Goal: Navigation & Orientation: Find specific page/section

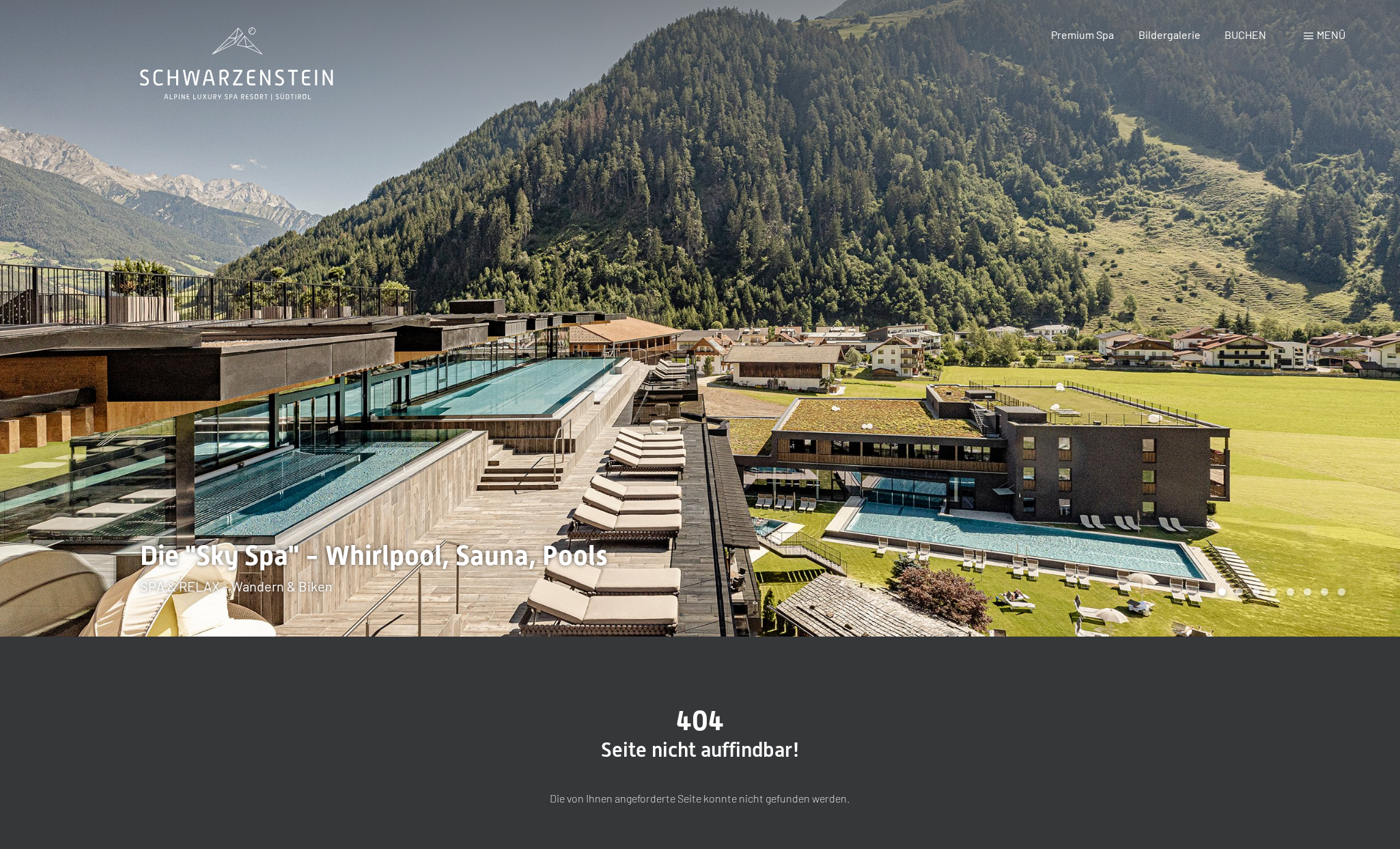
click at [825, 458] on div at bounding box center [1050, 318] width 700 height 636
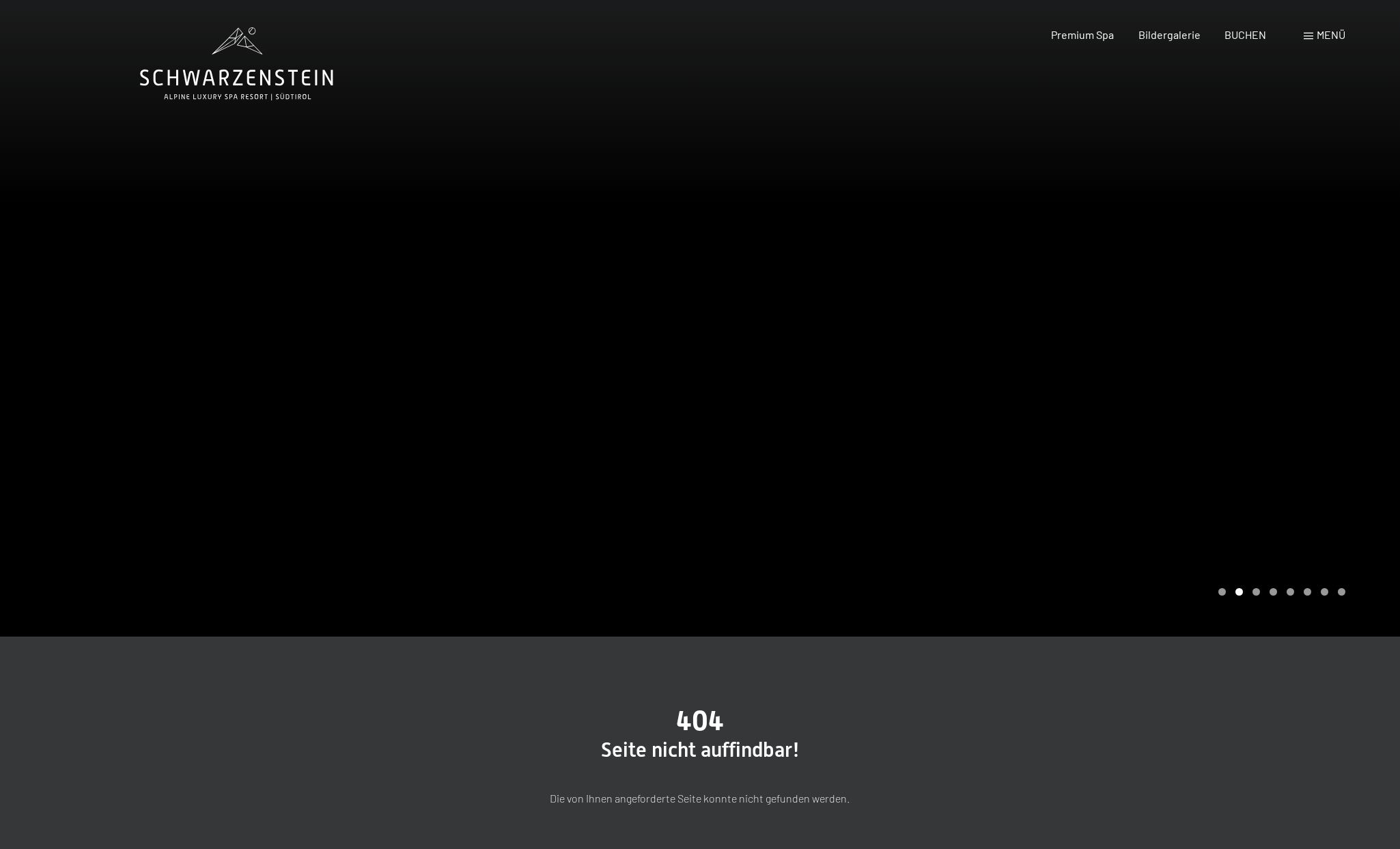
click at [809, 464] on div at bounding box center [1050, 318] width 700 height 636
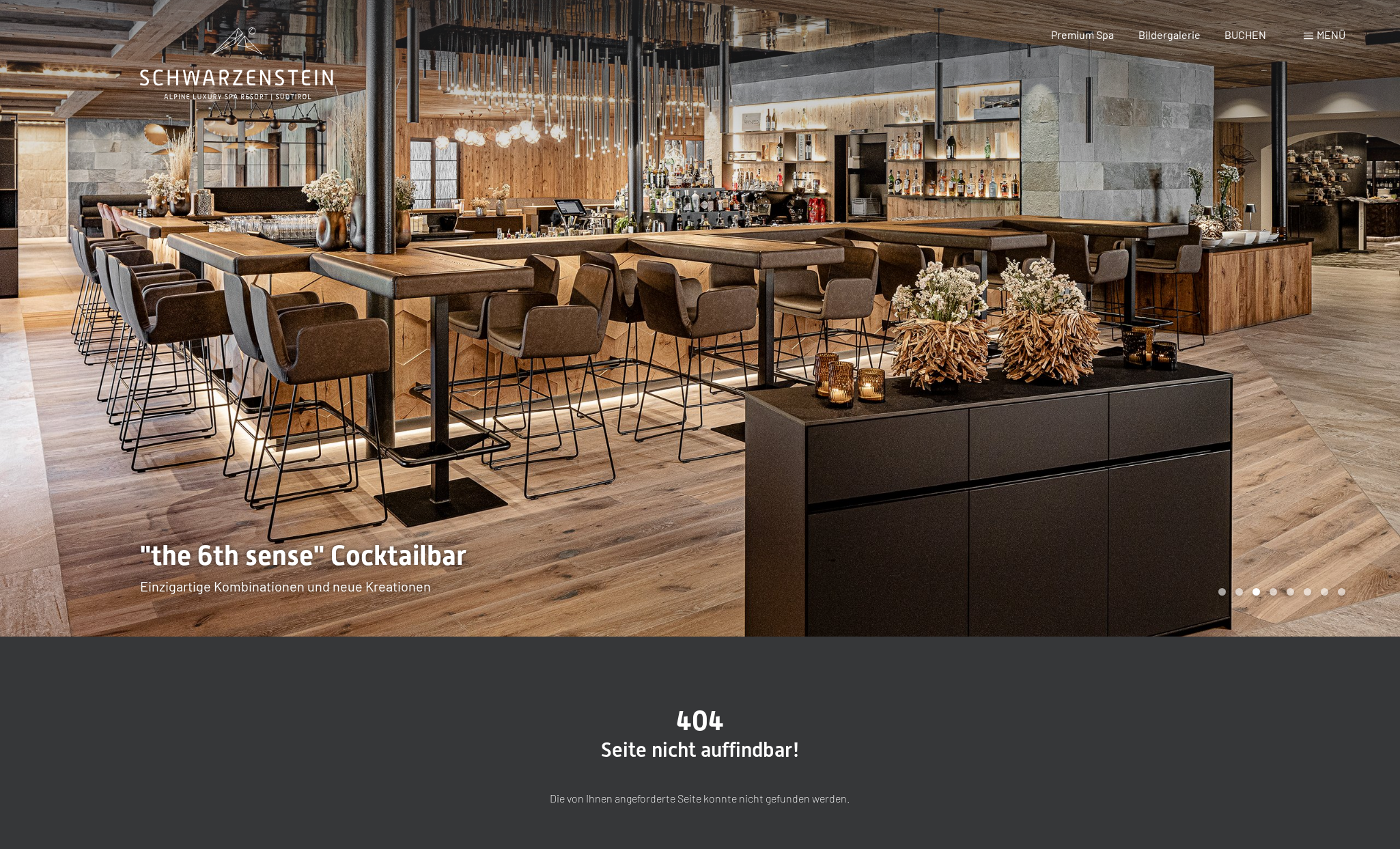
click at [801, 466] on div at bounding box center [1050, 318] width 700 height 636
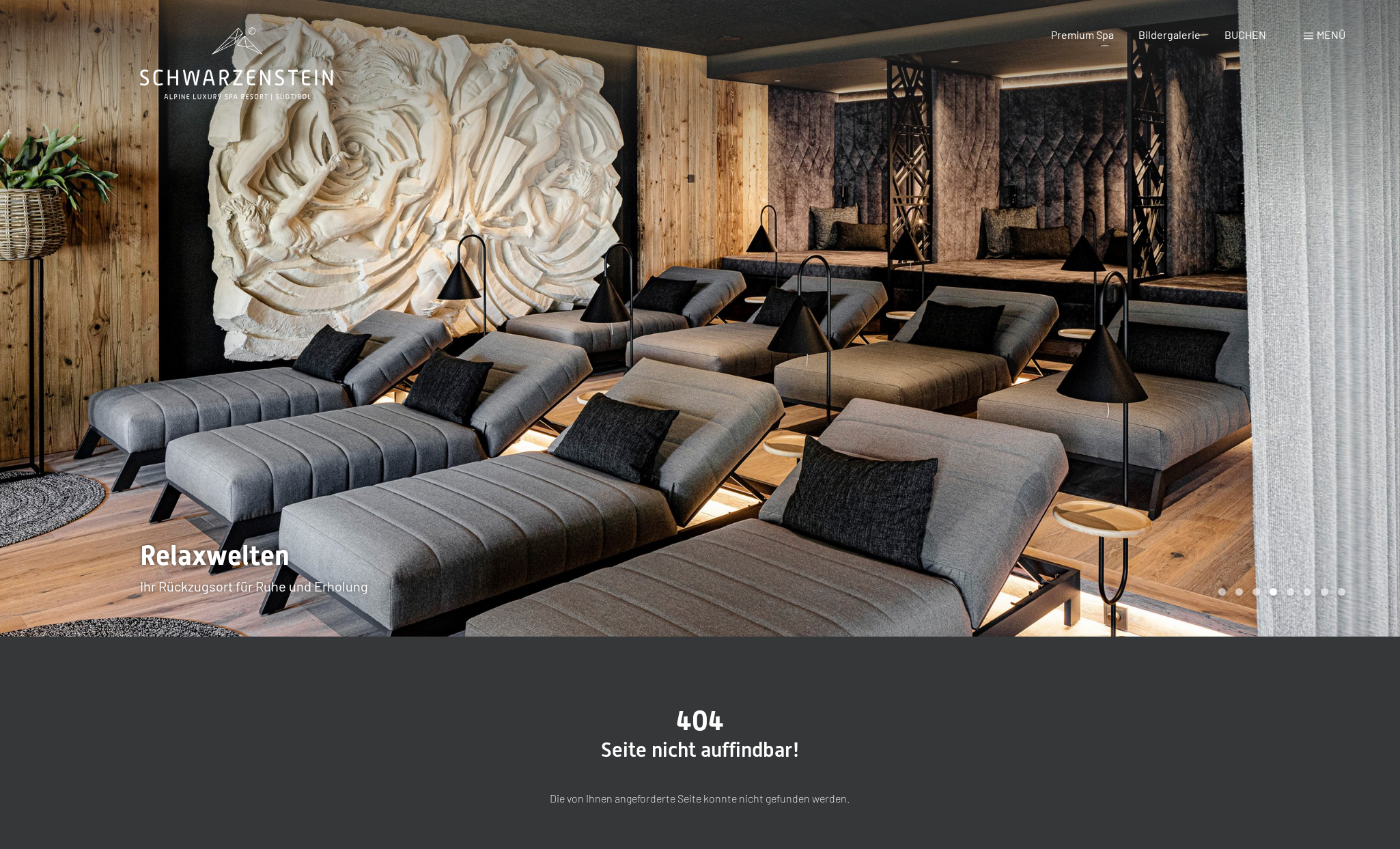
click at [877, 467] on div at bounding box center [1050, 318] width 700 height 636
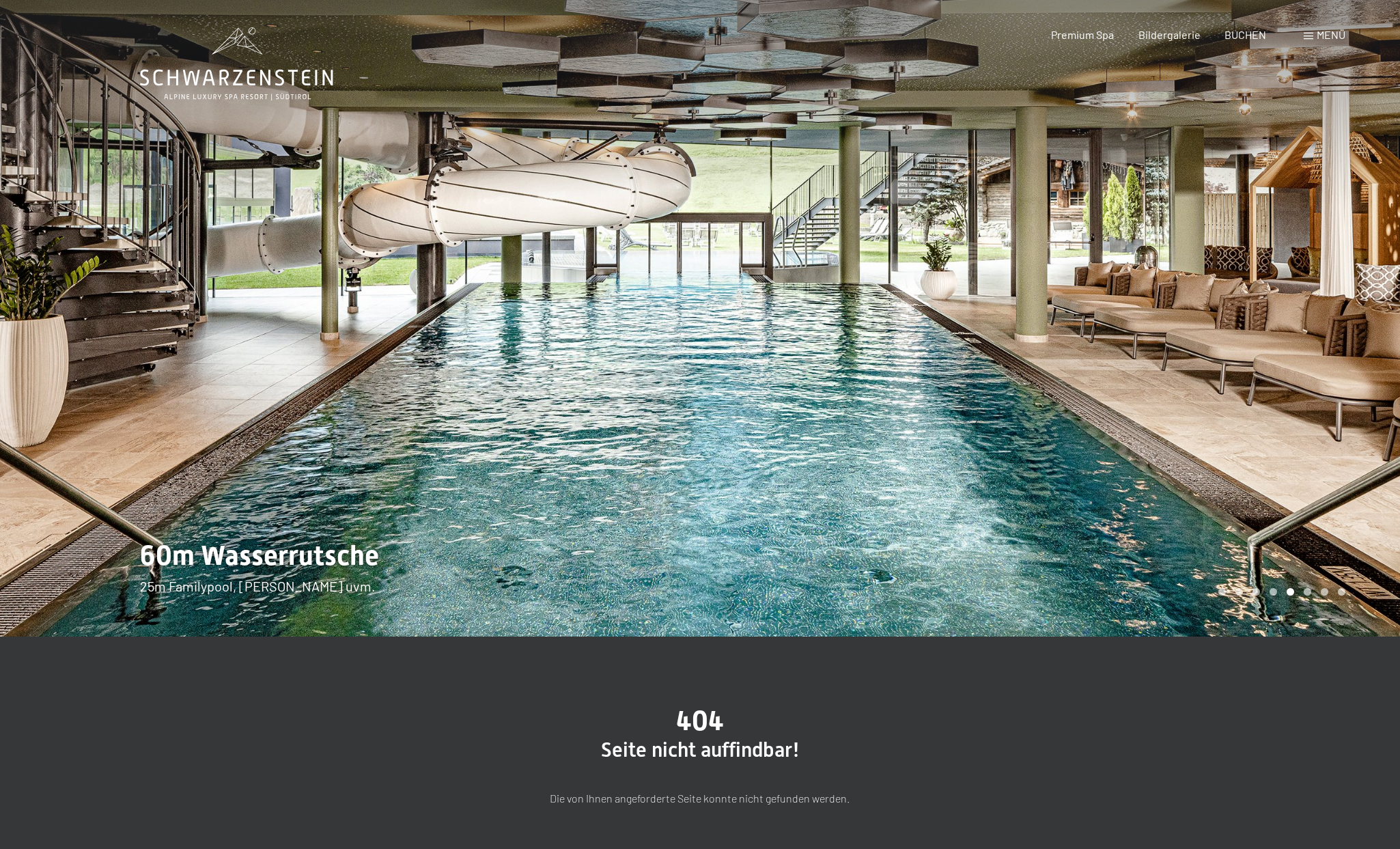
drag, startPoint x: 1046, startPoint y: 498, endPoint x: 1114, endPoint y: 487, distance: 68.9
click at [1046, 498] on div at bounding box center [1050, 318] width 700 height 636
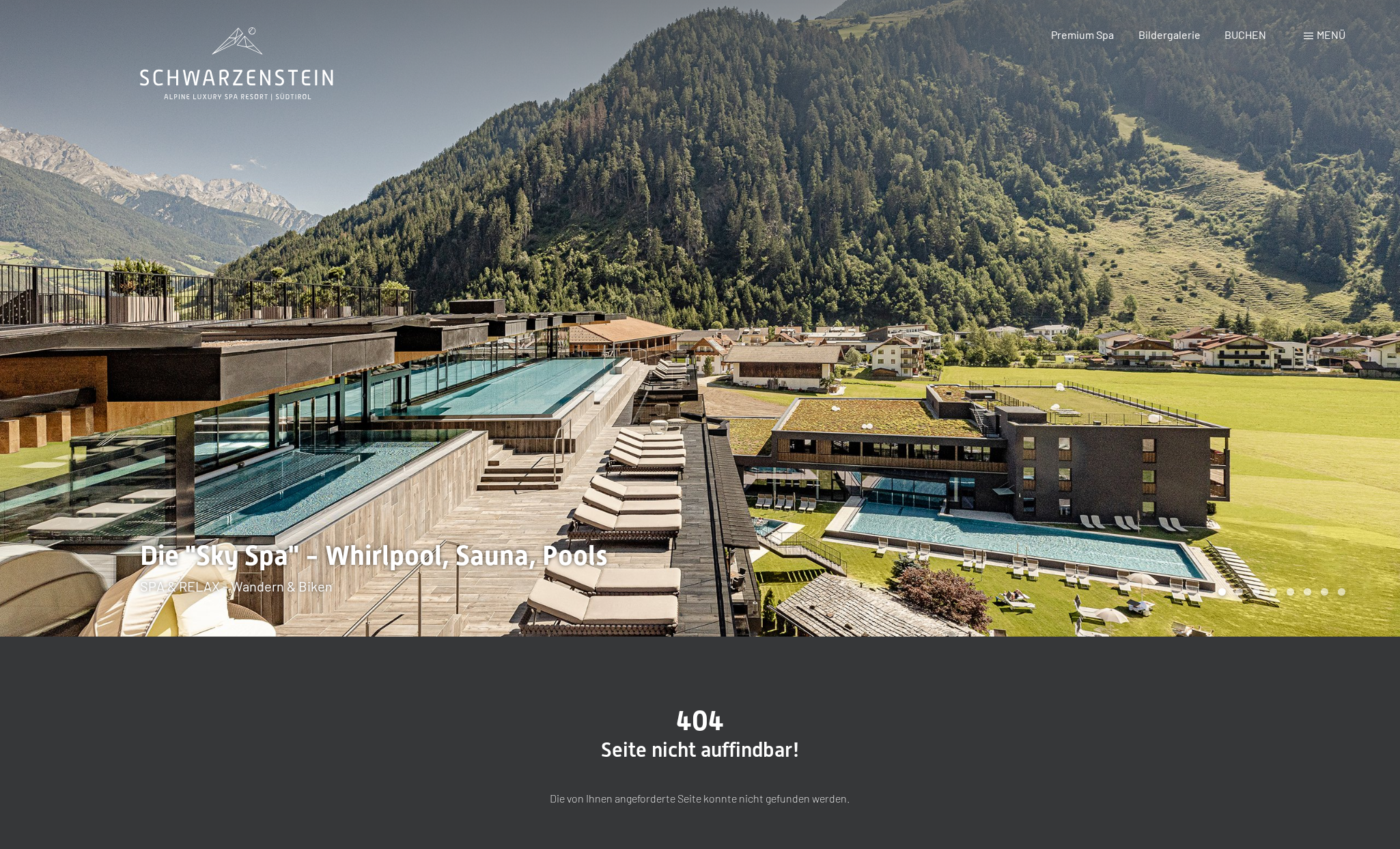
click at [1014, 371] on div at bounding box center [1050, 318] width 700 height 636
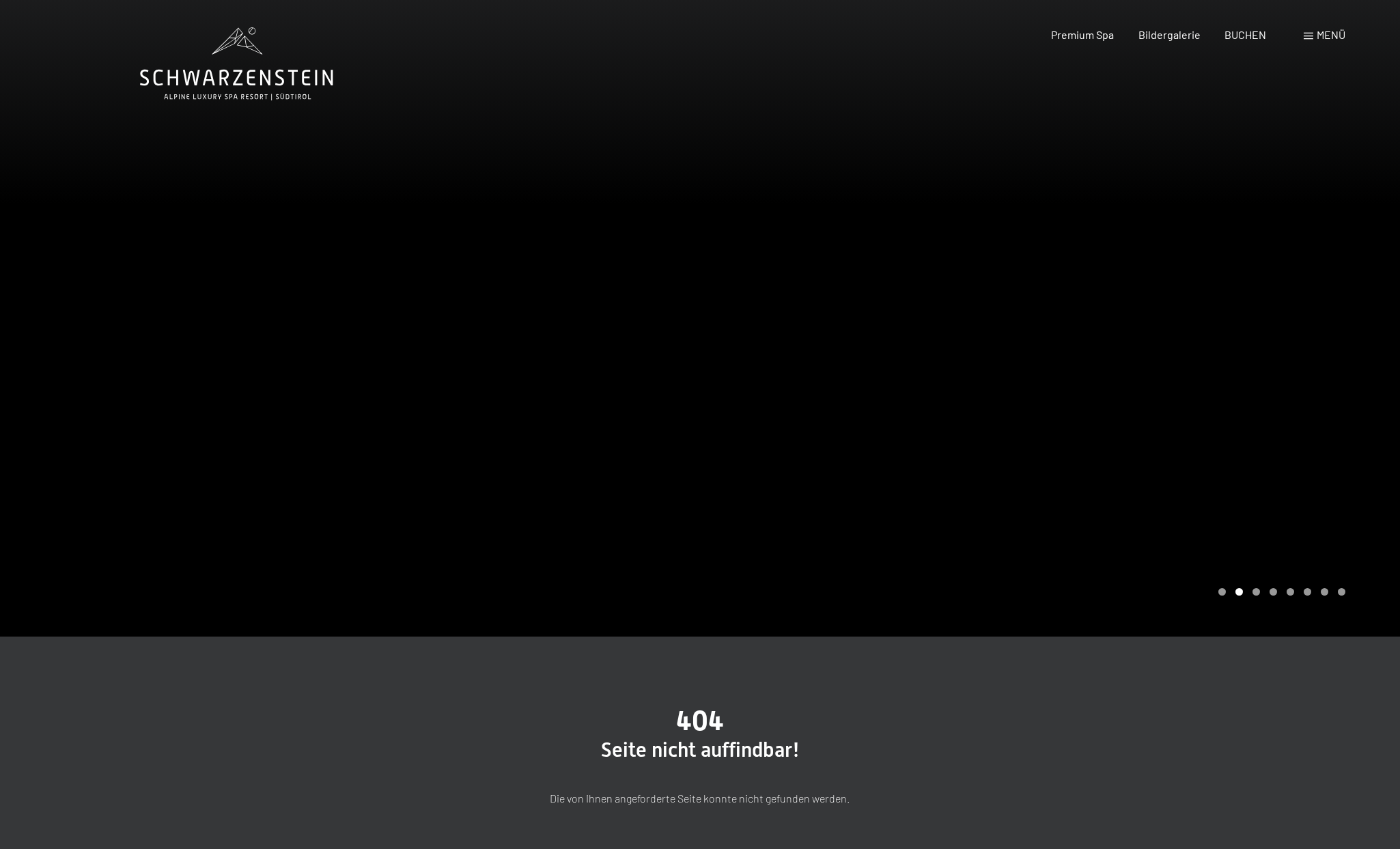
click at [898, 384] on div at bounding box center [1050, 318] width 700 height 636
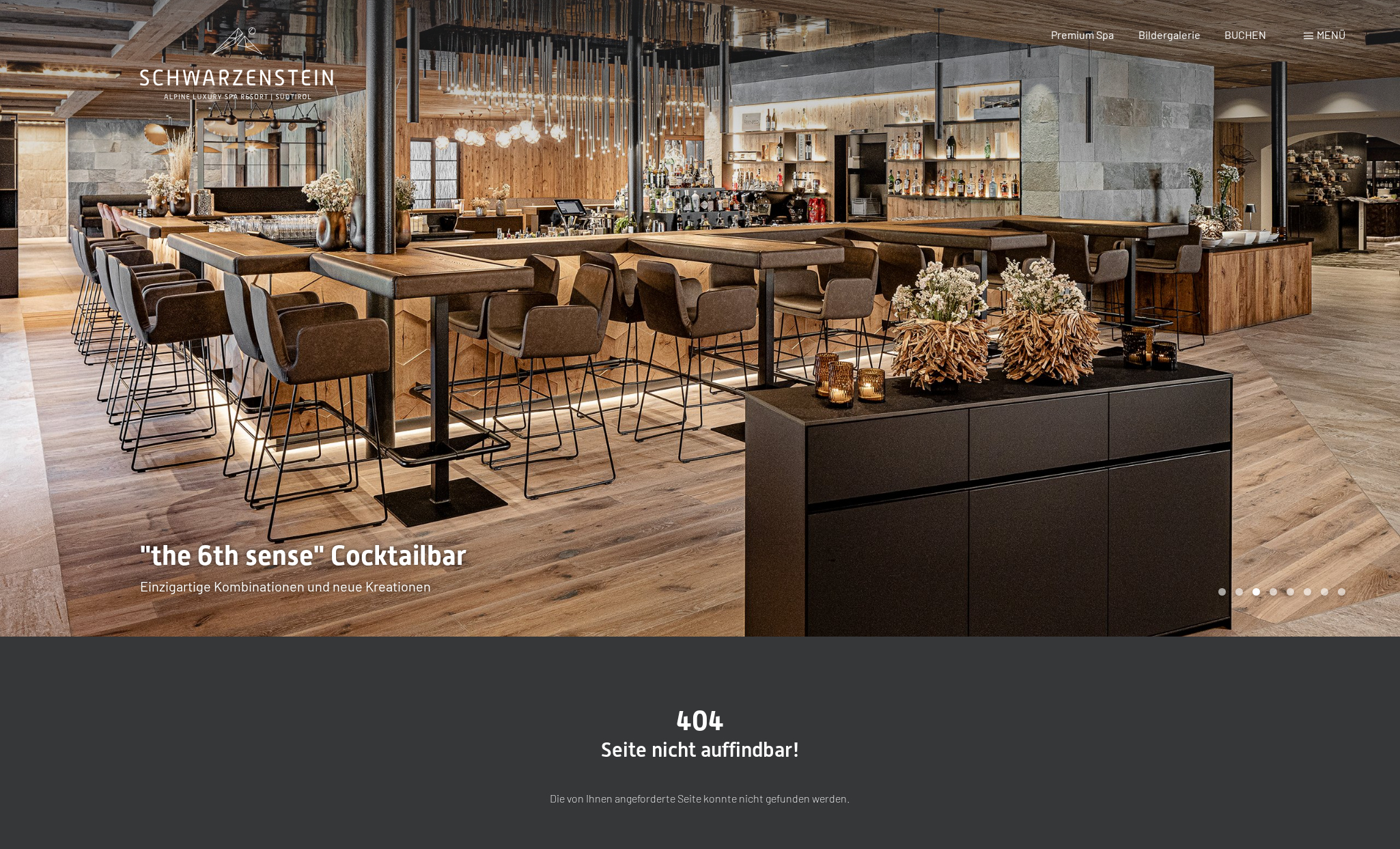
scroll to position [0, 1]
click at [1271, 399] on div at bounding box center [1050, 318] width 700 height 636
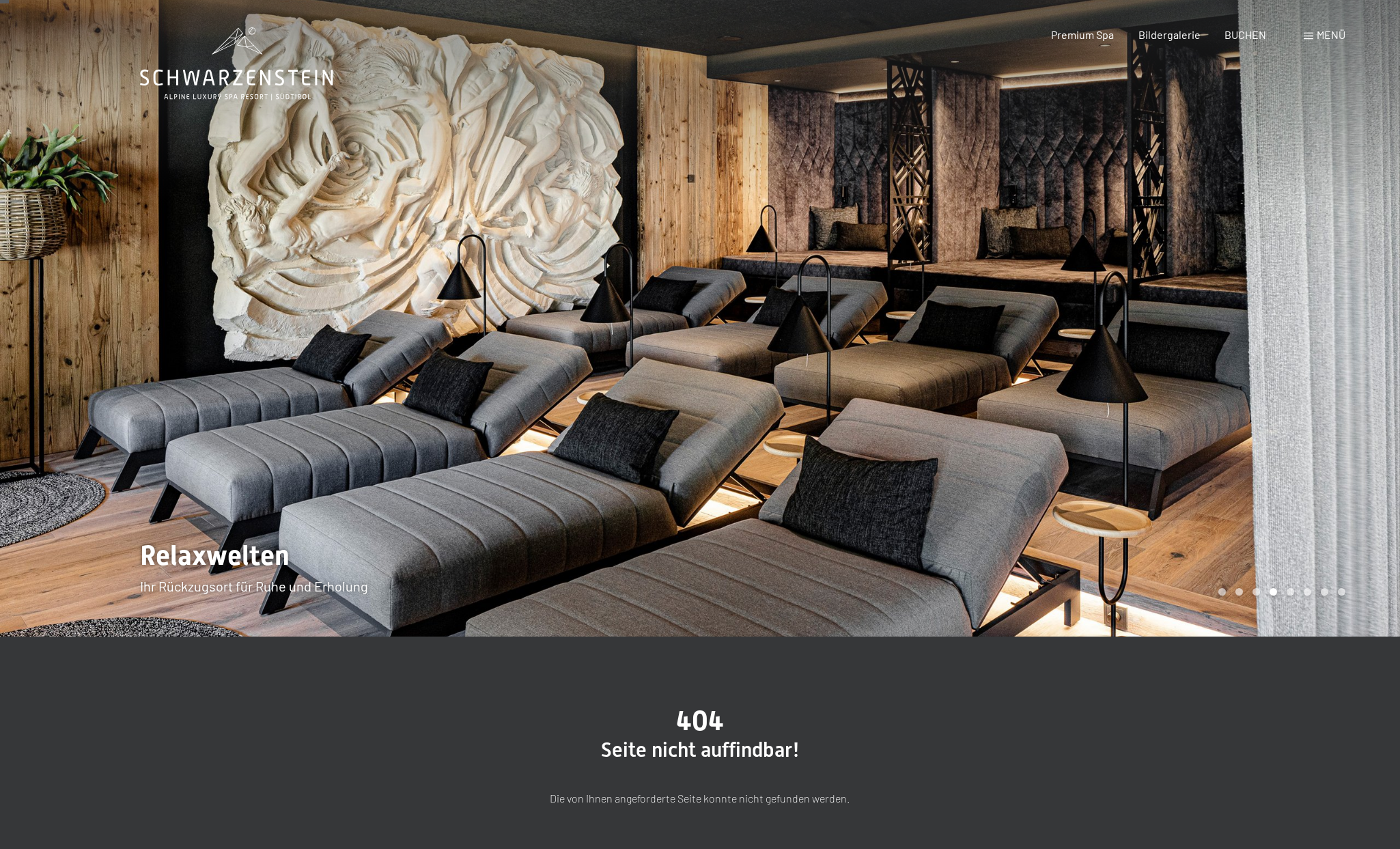
scroll to position [7, 0]
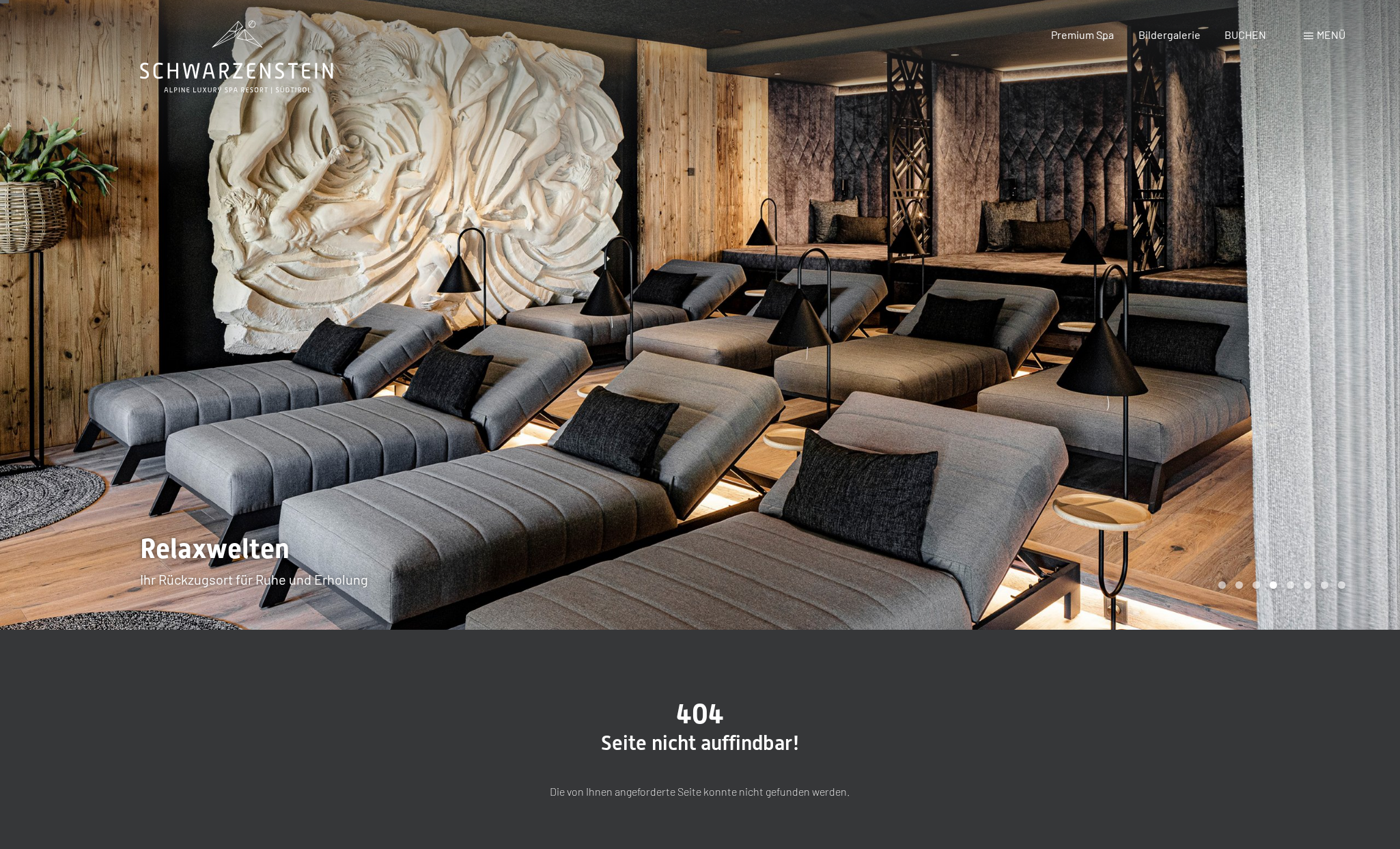
click at [1192, 392] on div at bounding box center [1050, 311] width 700 height 636
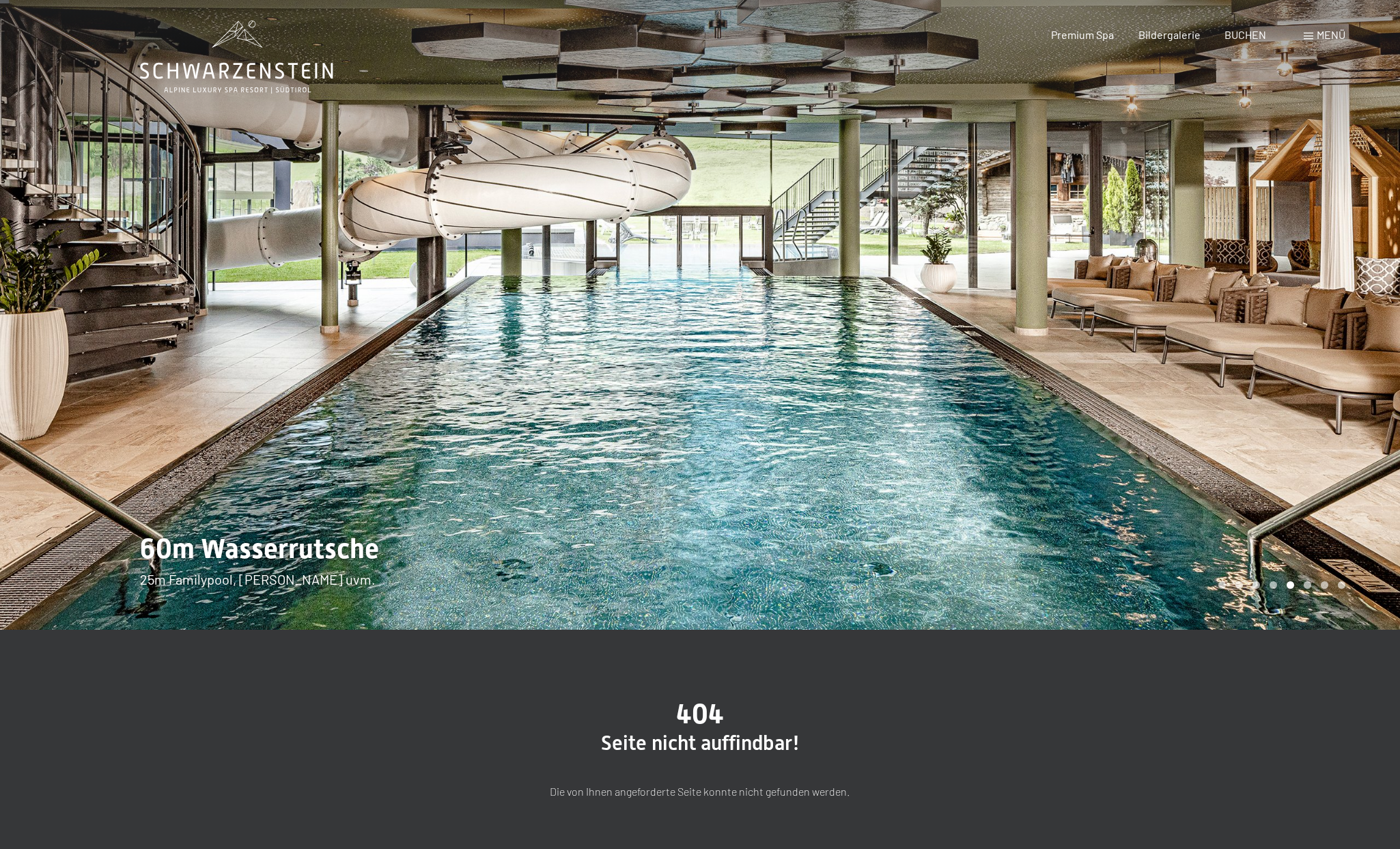
click at [1067, 375] on div at bounding box center [1050, 311] width 700 height 636
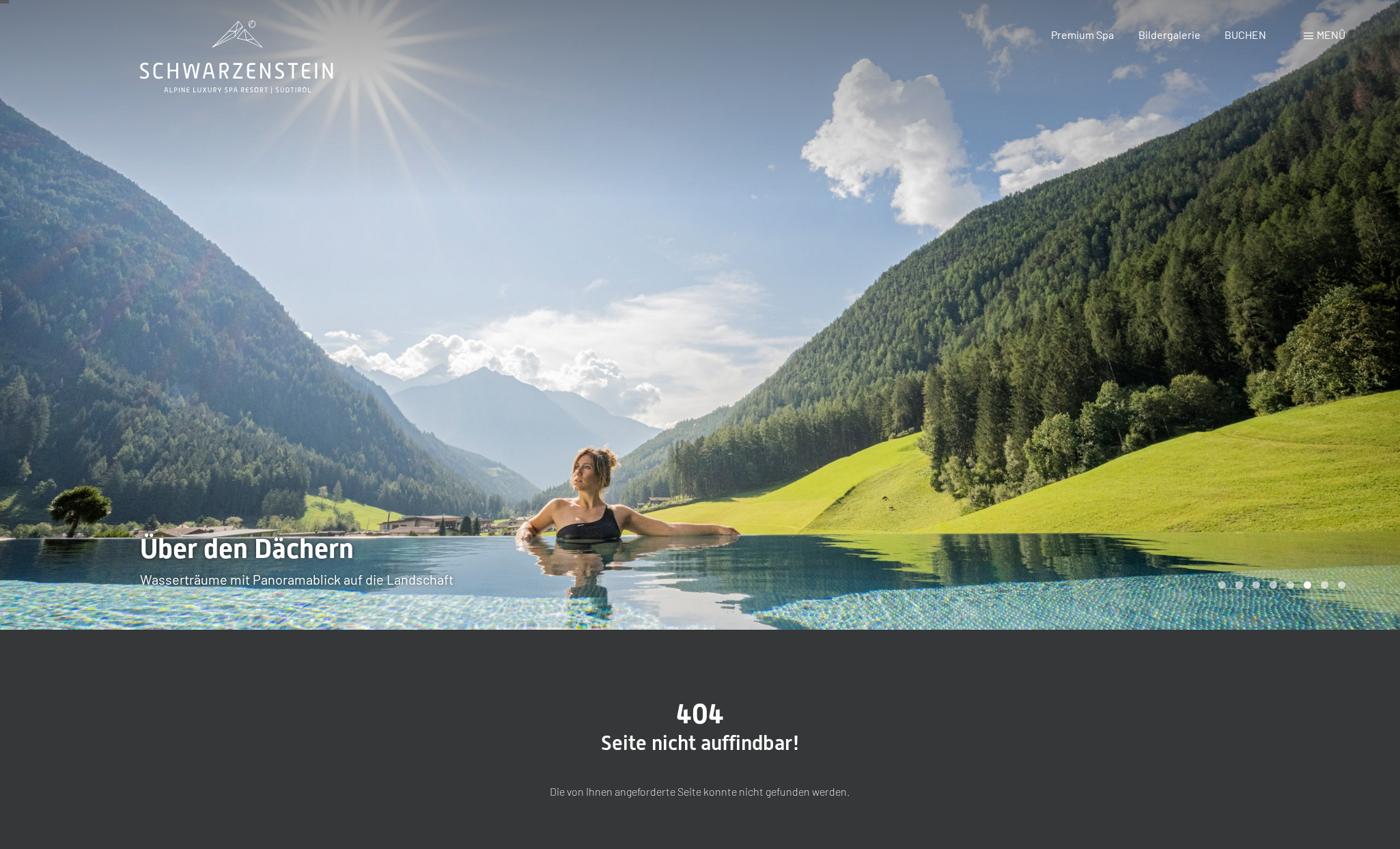
click at [1054, 378] on div at bounding box center [1050, 311] width 700 height 636
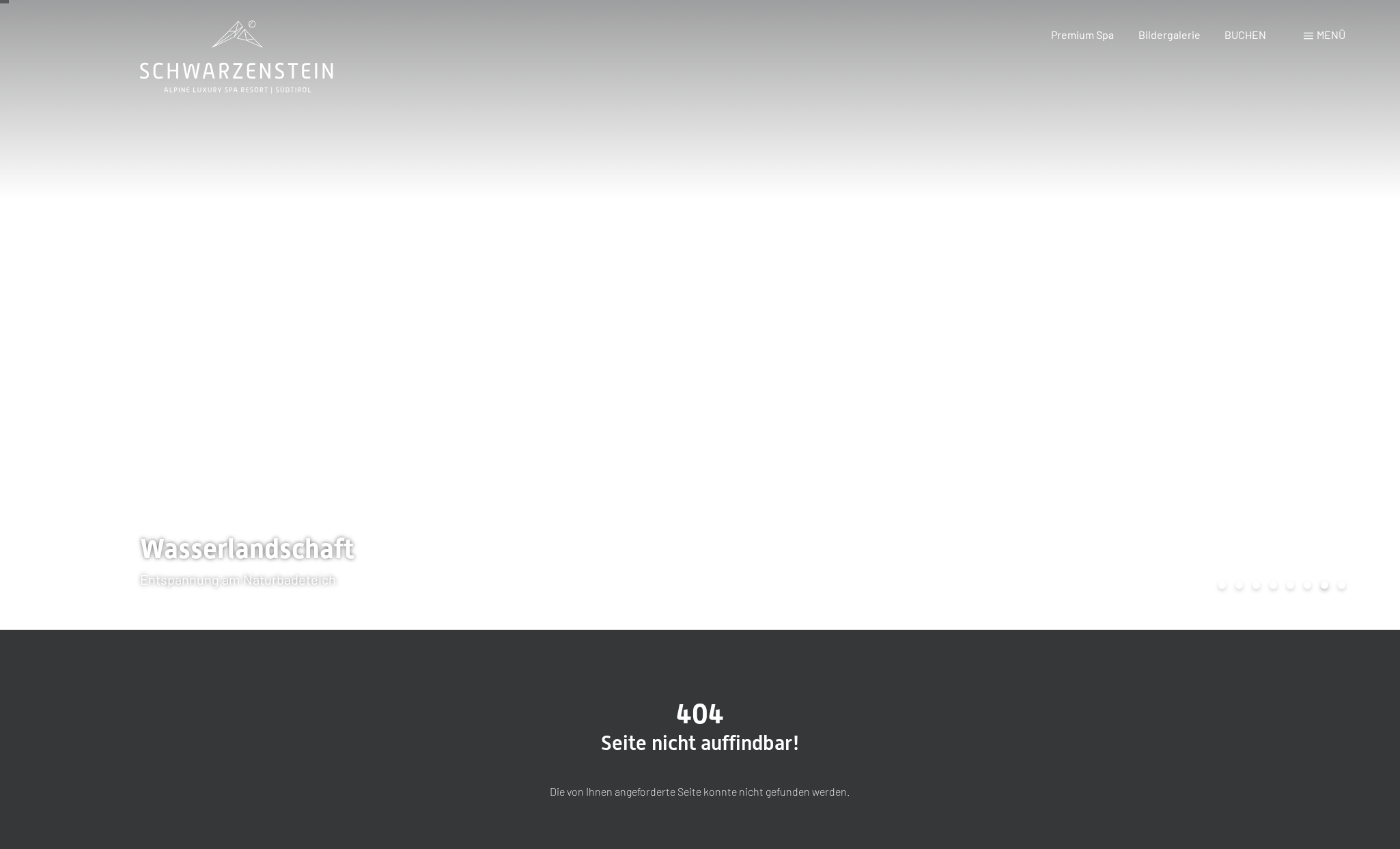
scroll to position [5, 0]
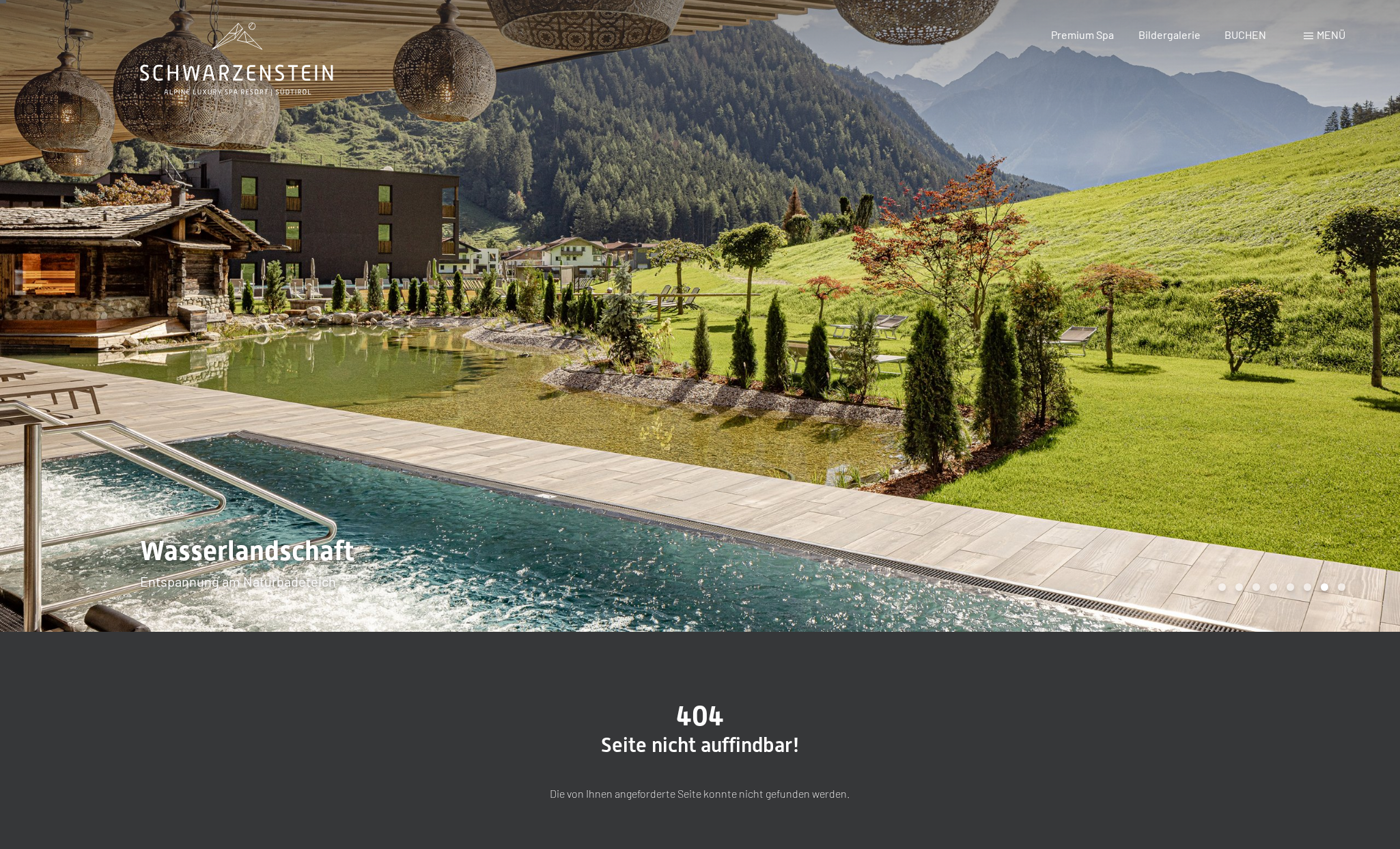
click at [810, 313] on div at bounding box center [1050, 313] width 700 height 636
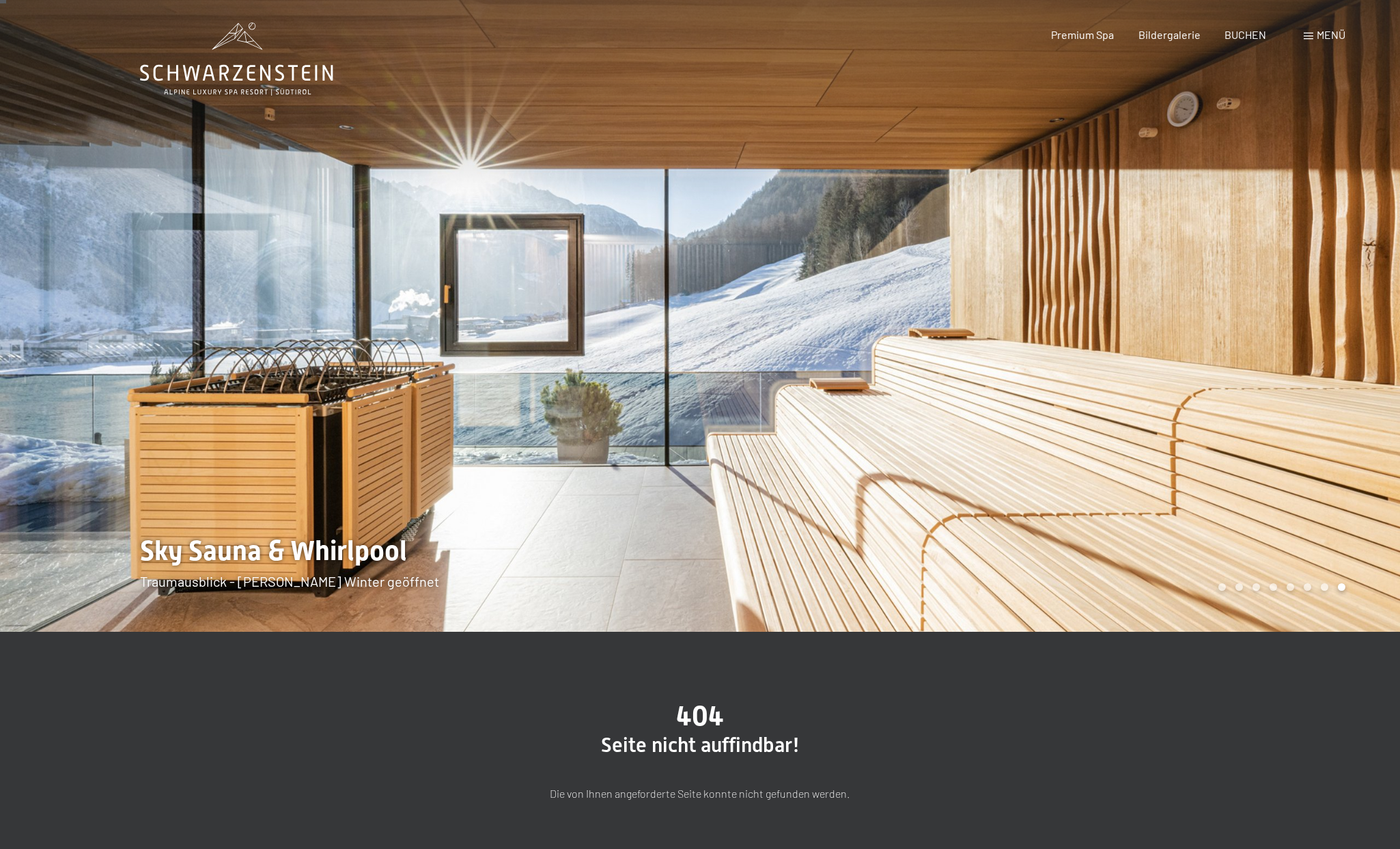
click at [901, 352] on div at bounding box center [1050, 313] width 700 height 636
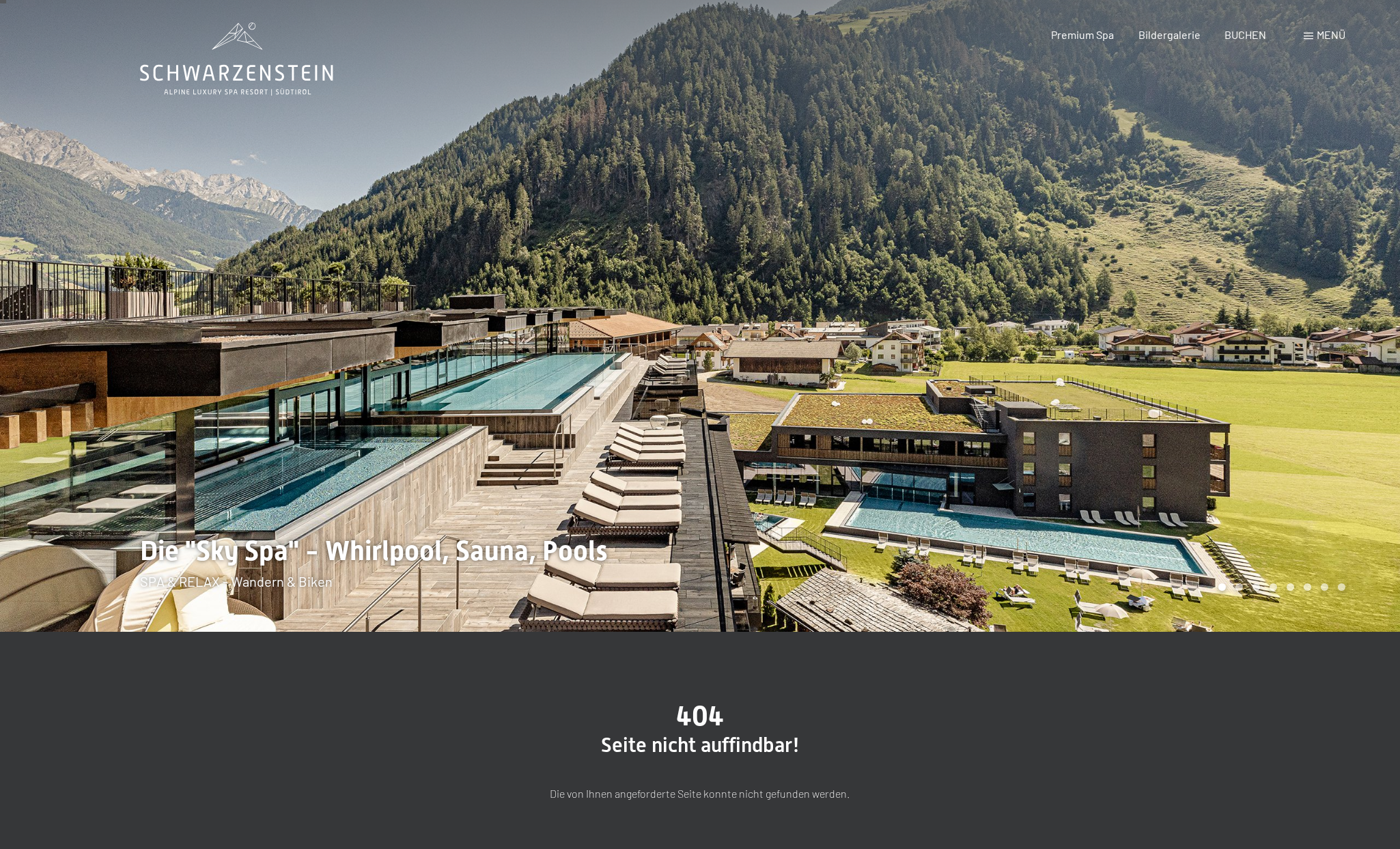
click at [842, 359] on div at bounding box center [1050, 313] width 700 height 636
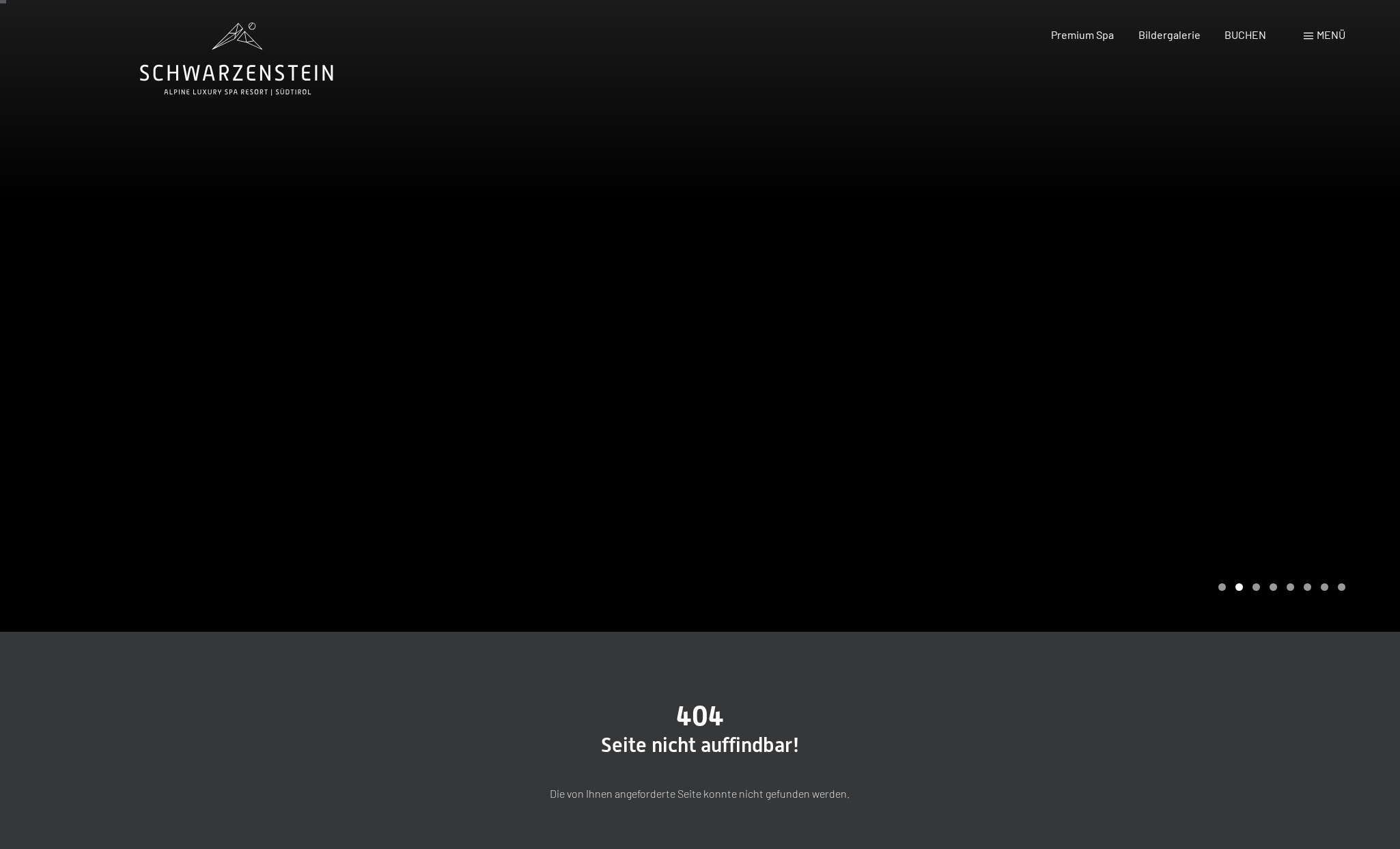
click at [830, 371] on div at bounding box center [1050, 313] width 700 height 636
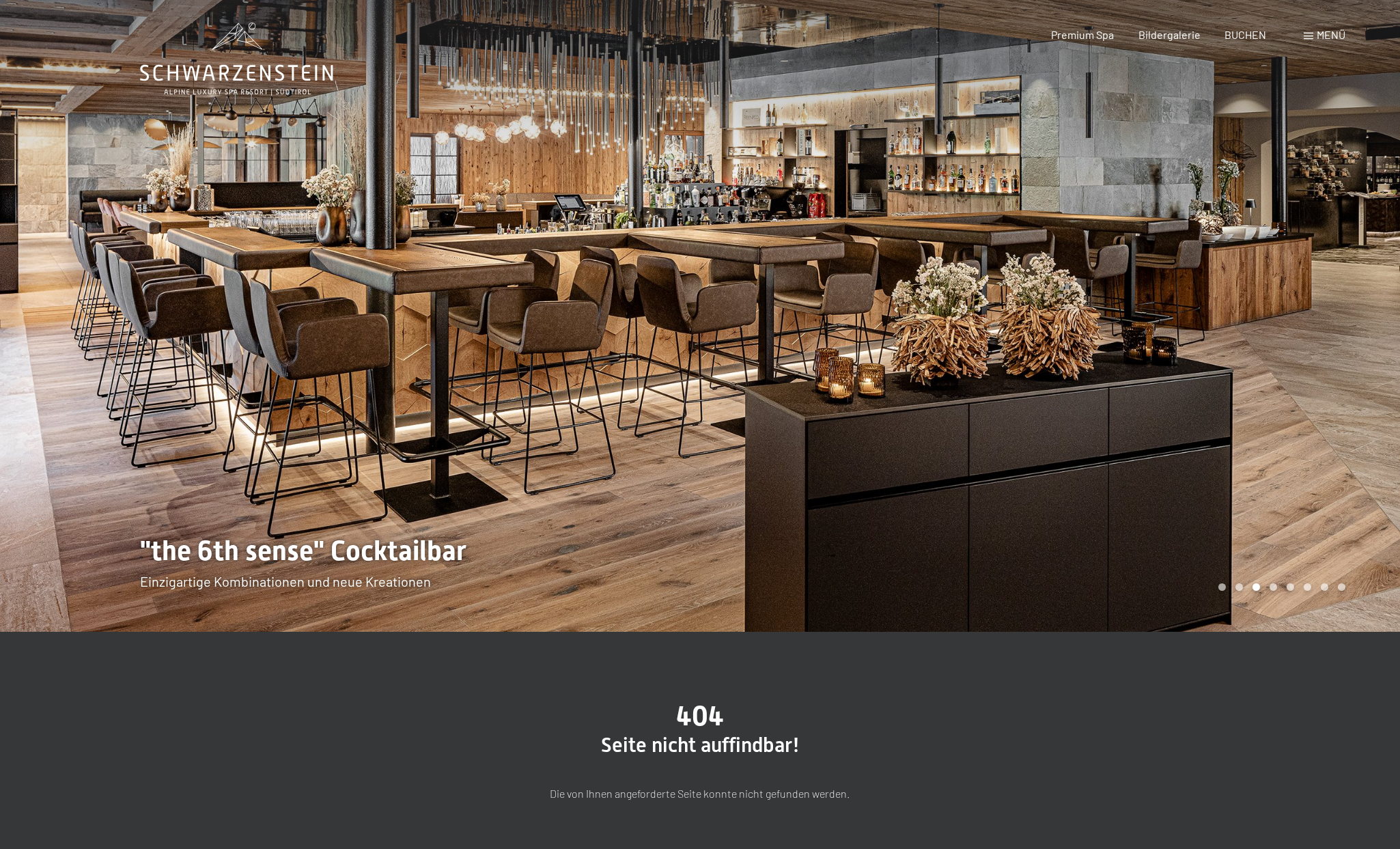
click at [189, 332] on div at bounding box center [350, 313] width 700 height 636
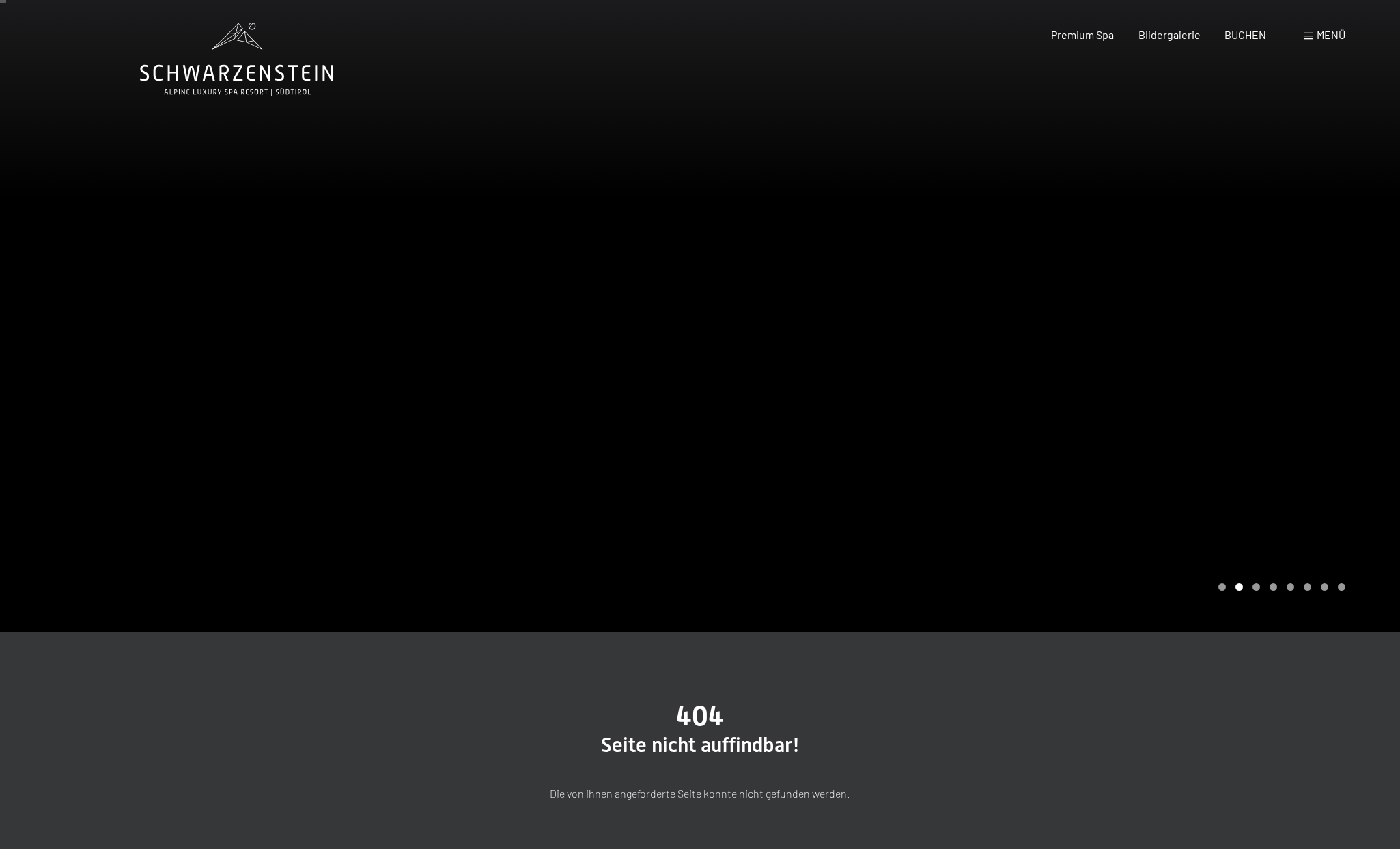
click at [1114, 298] on div at bounding box center [1050, 313] width 700 height 636
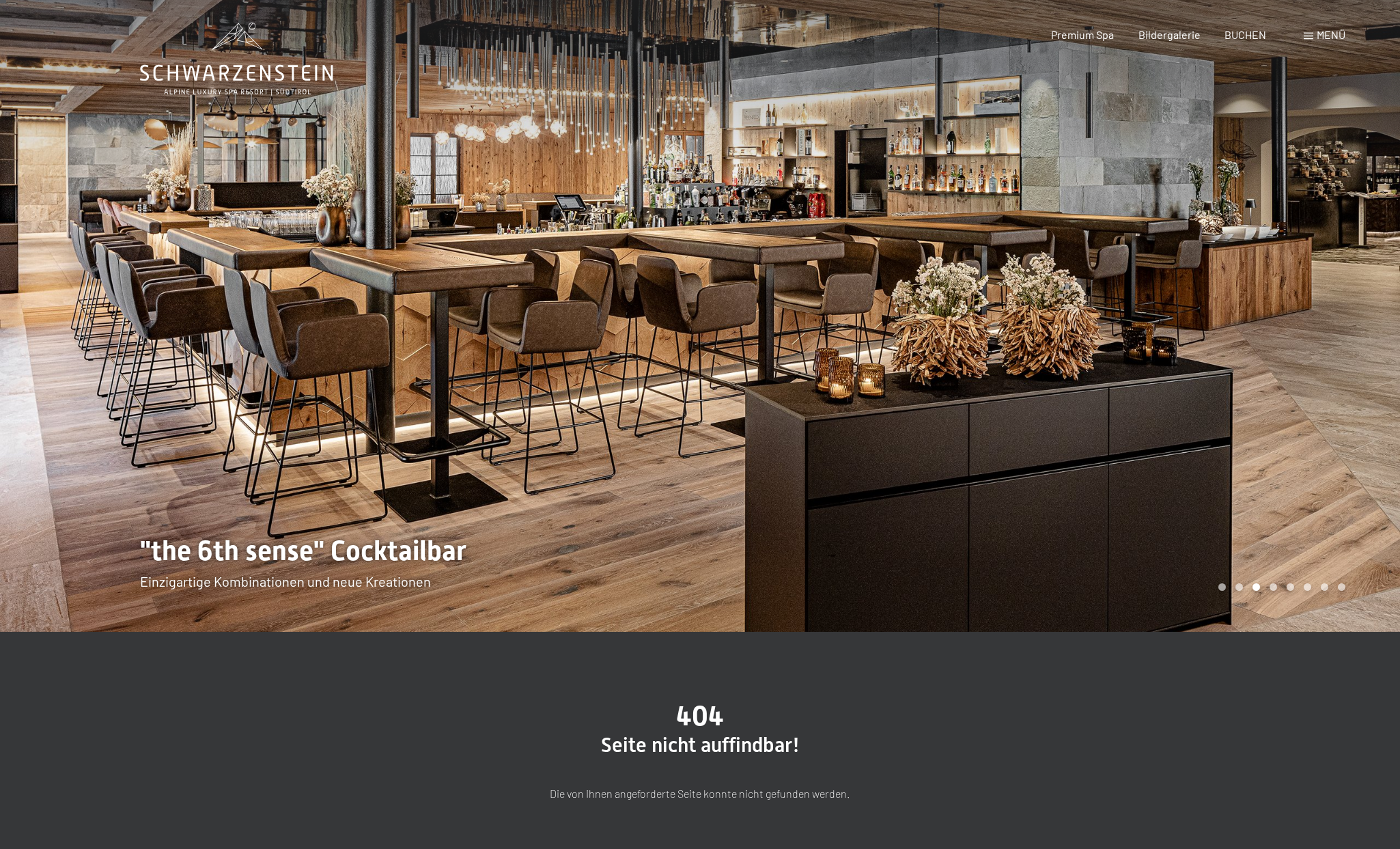
click at [1080, 296] on div at bounding box center [1050, 313] width 700 height 636
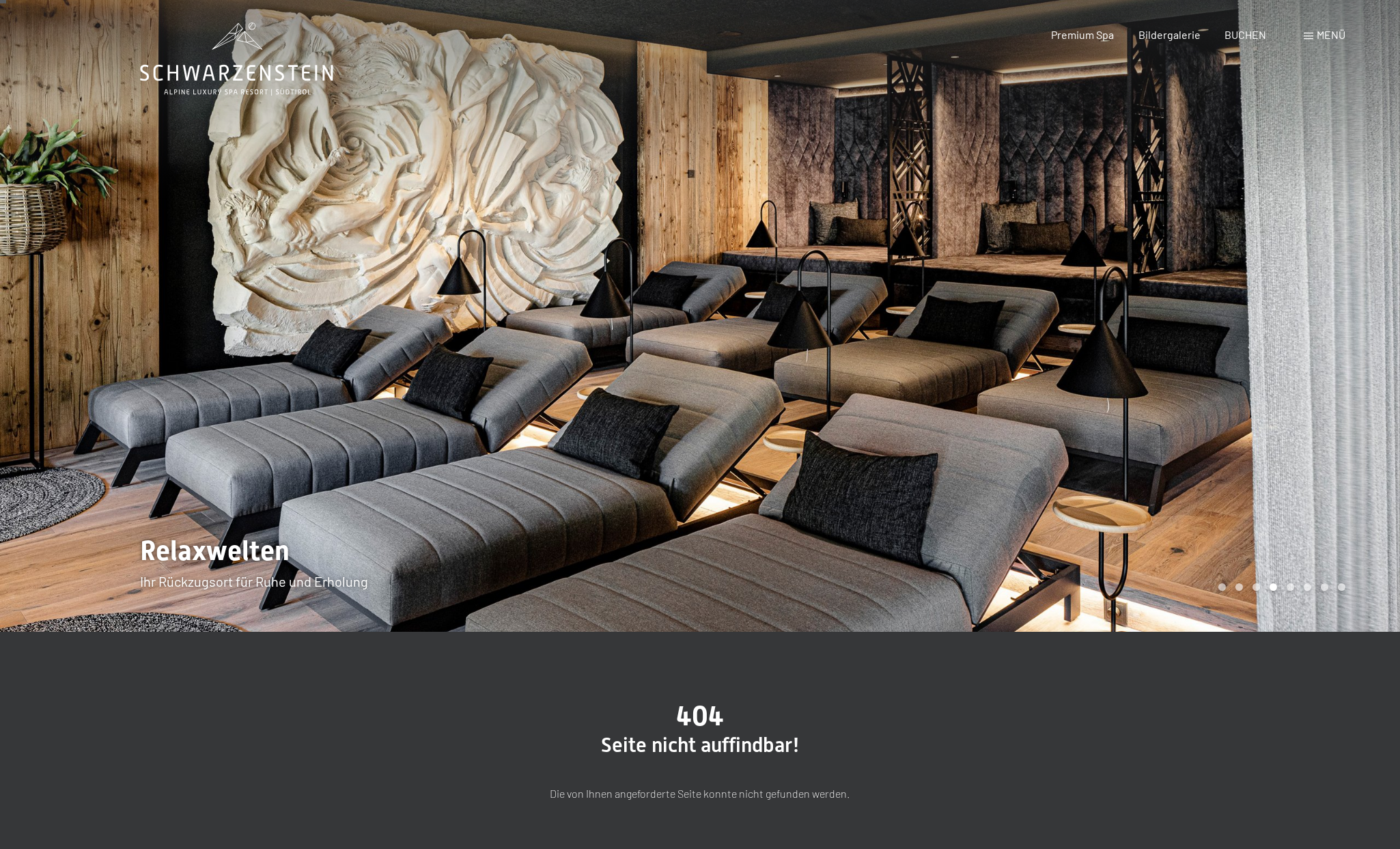
click at [1067, 303] on div at bounding box center [1050, 313] width 700 height 636
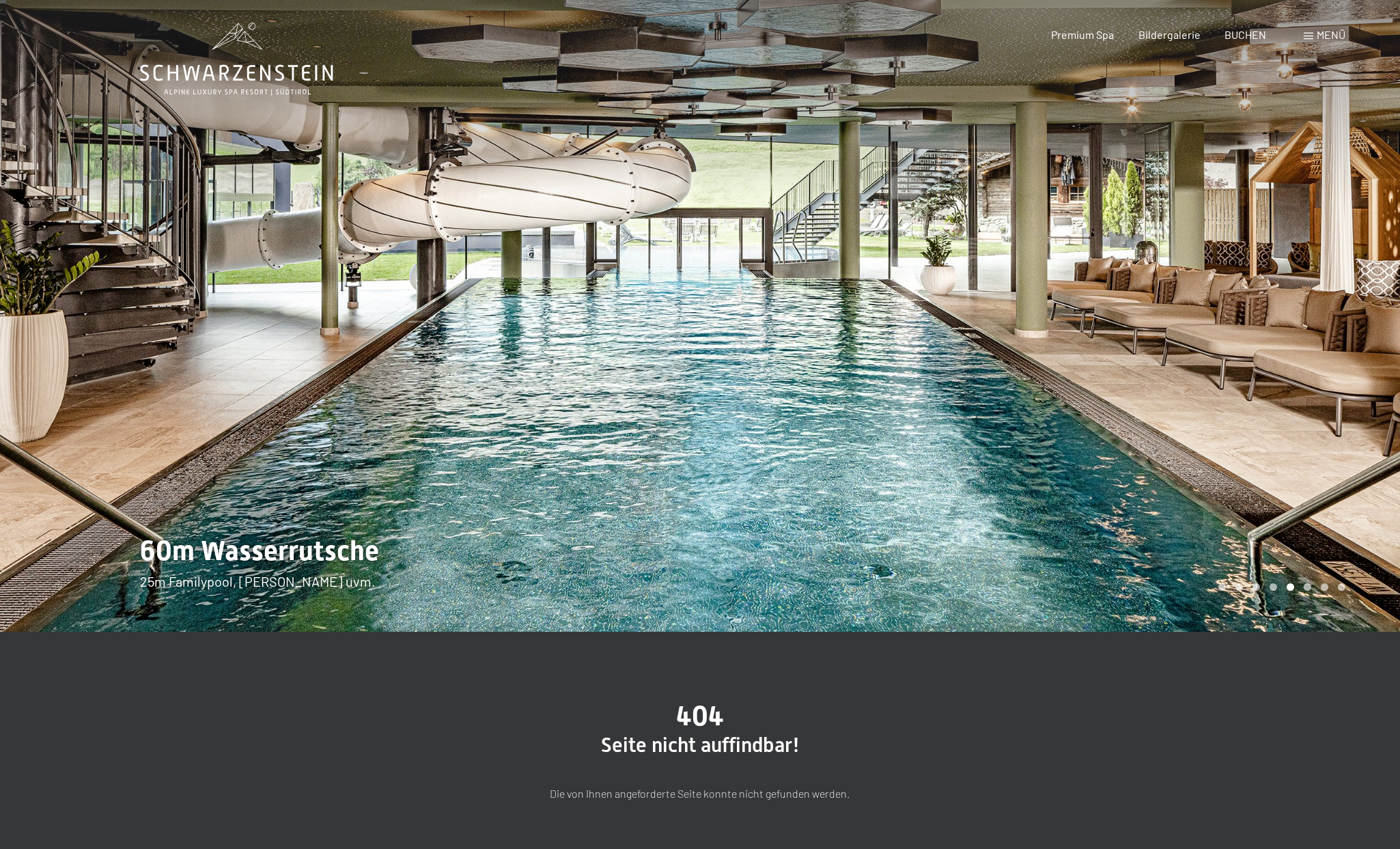
click at [1057, 303] on div at bounding box center [1050, 313] width 700 height 636
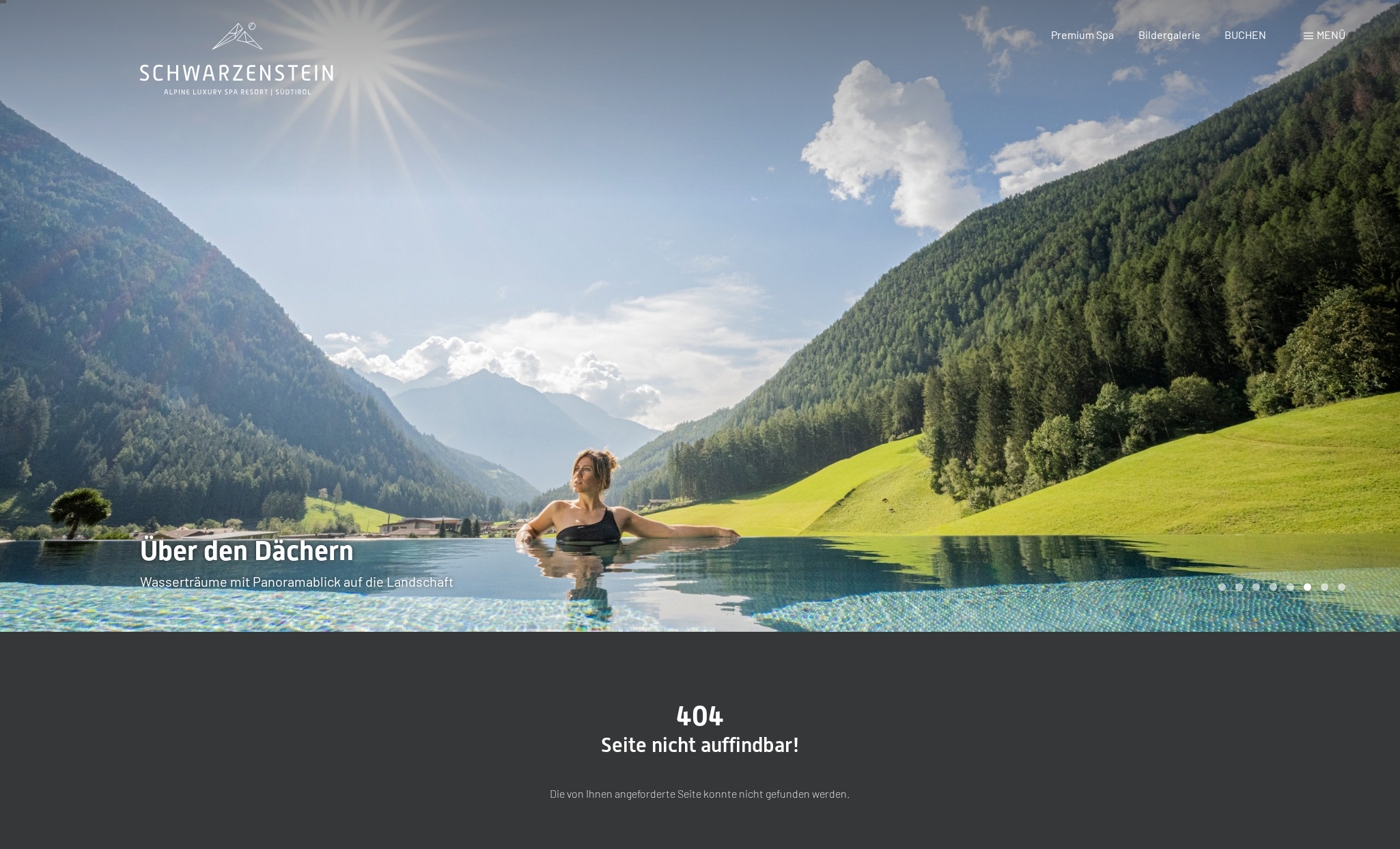
click at [1057, 303] on div at bounding box center [1050, 313] width 700 height 636
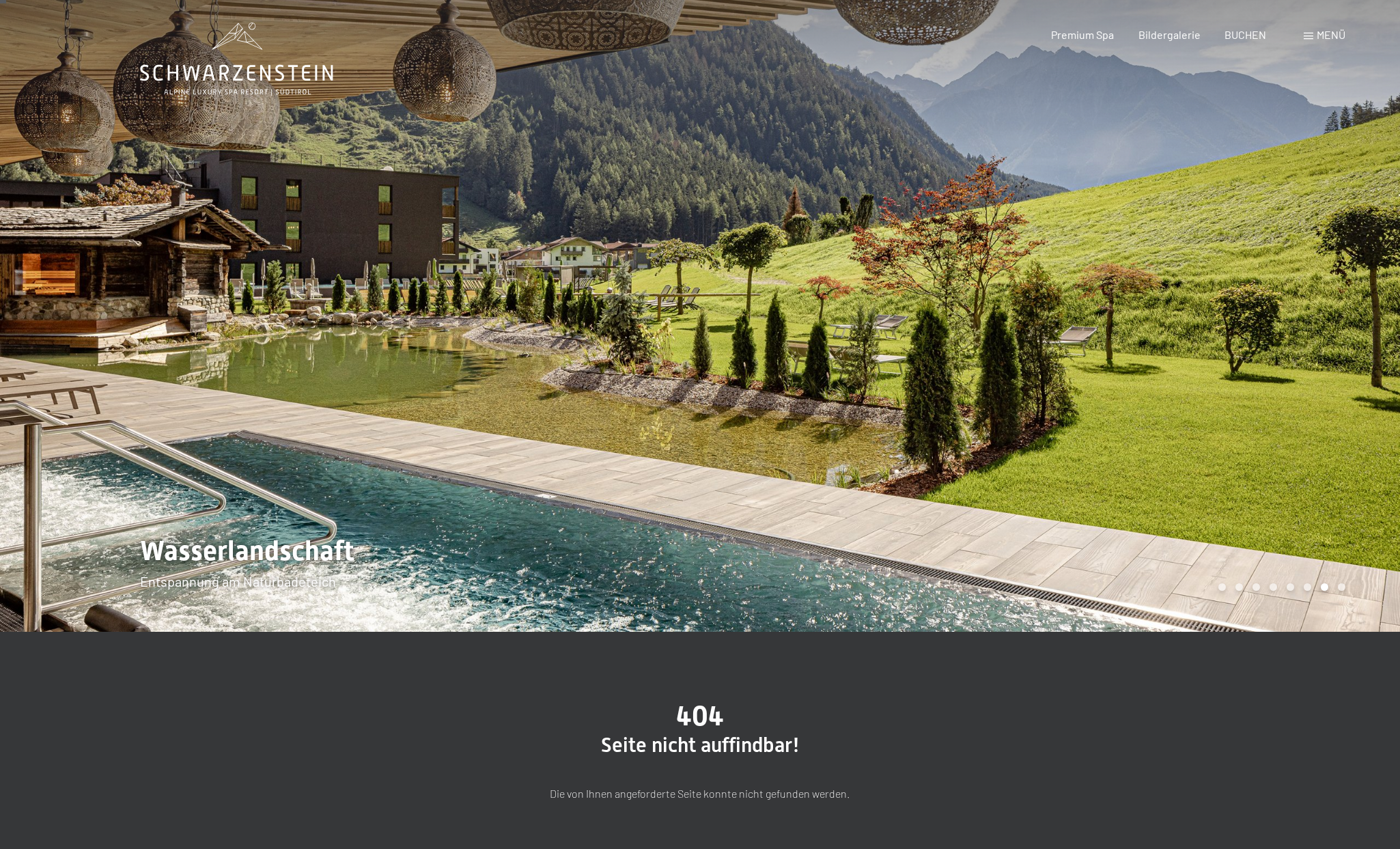
click at [1065, 309] on div at bounding box center [1050, 313] width 700 height 636
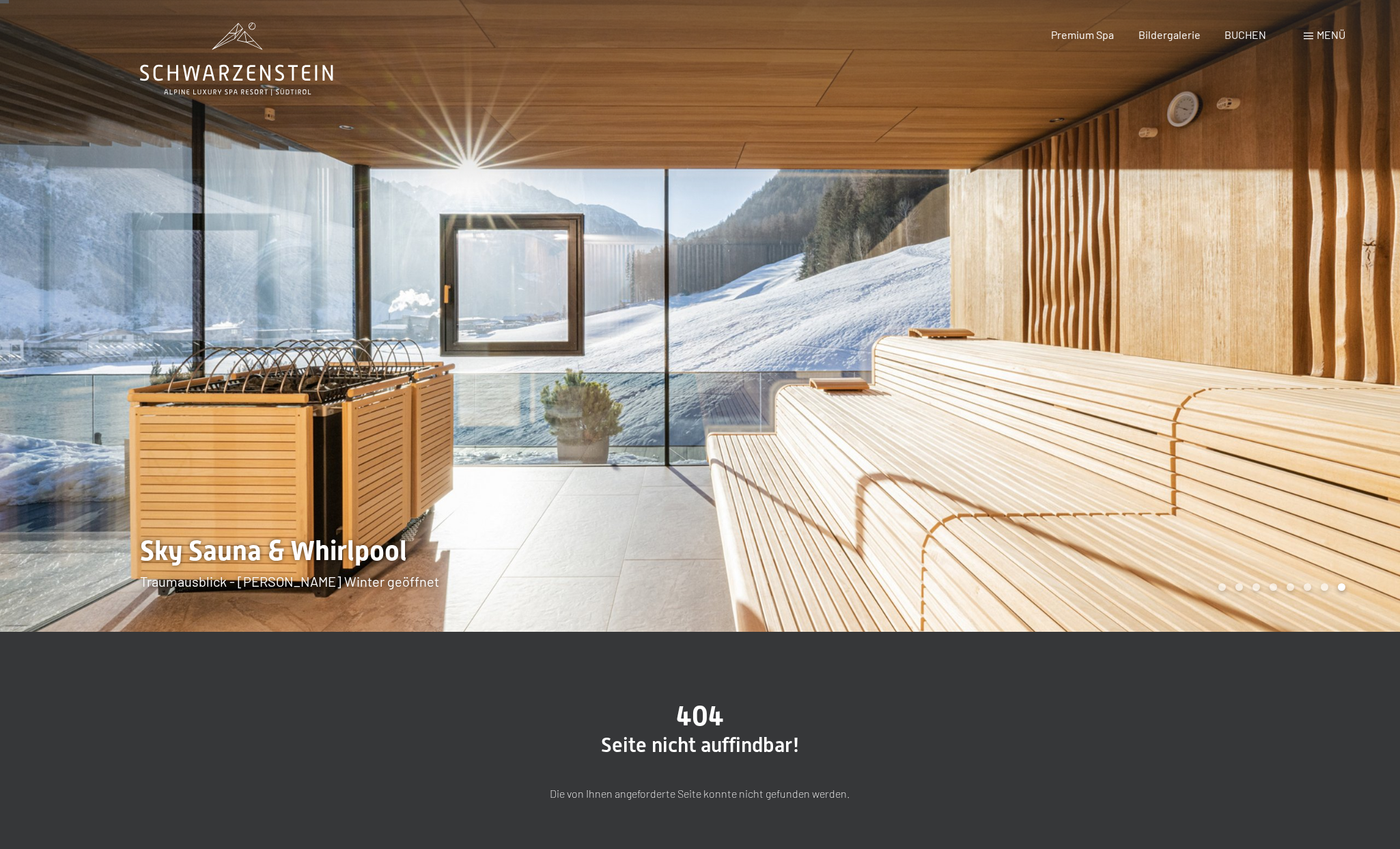
click at [1065, 309] on div at bounding box center [1050, 313] width 700 height 636
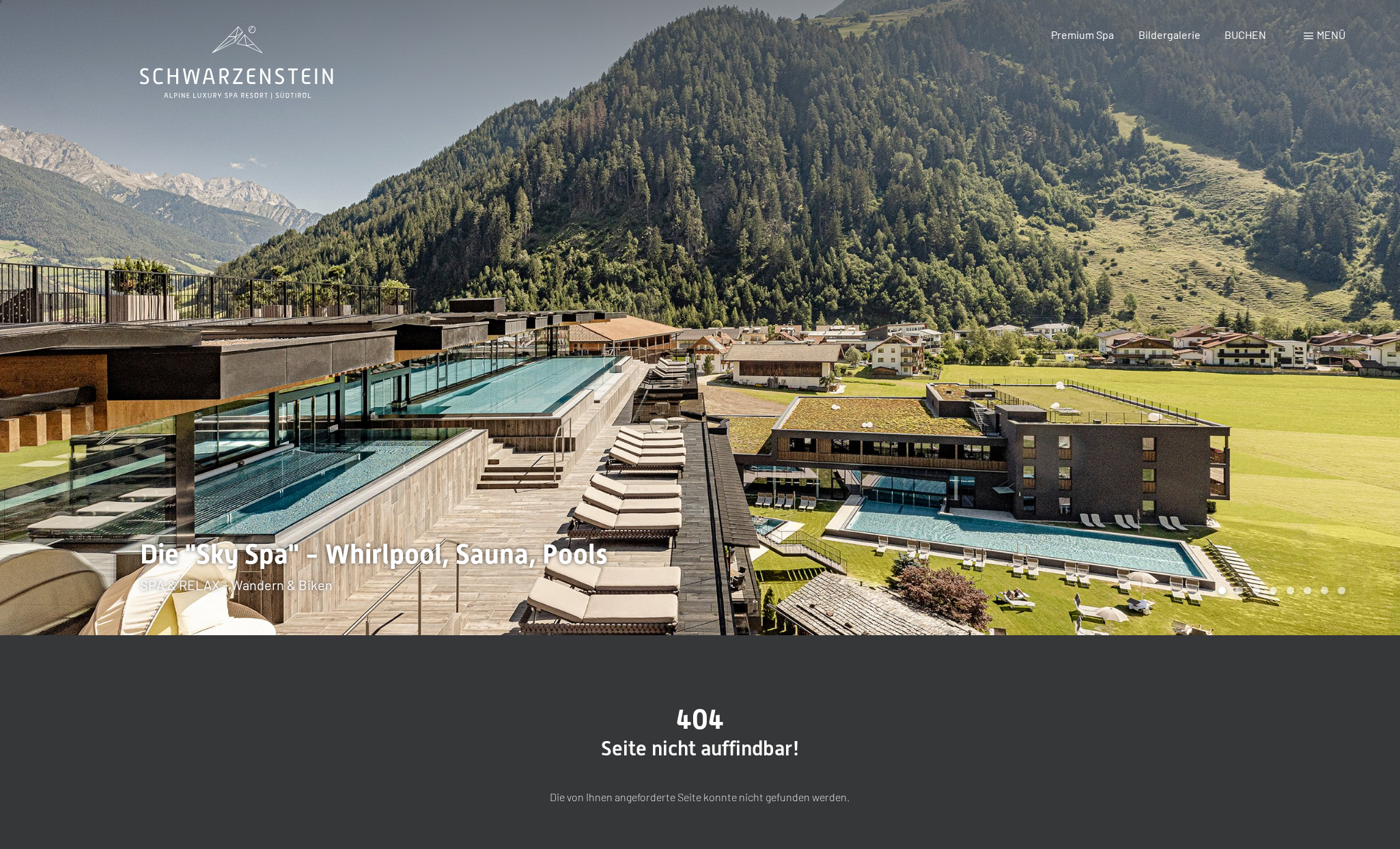
scroll to position [2, 1]
click at [1077, 320] on div at bounding box center [1050, 317] width 700 height 636
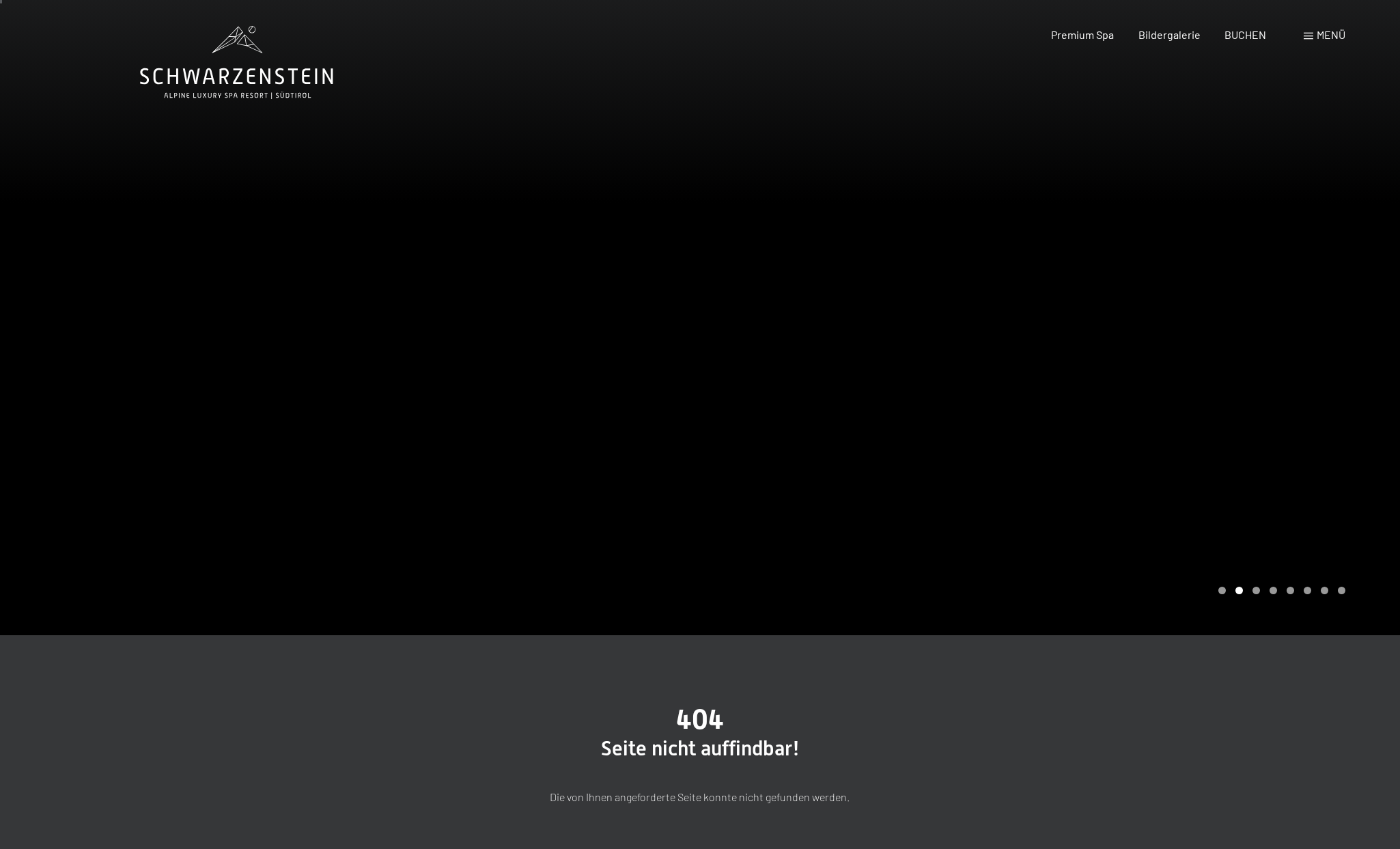
scroll to position [0, 1]
click at [1053, 318] on div at bounding box center [1050, 318] width 700 height 636
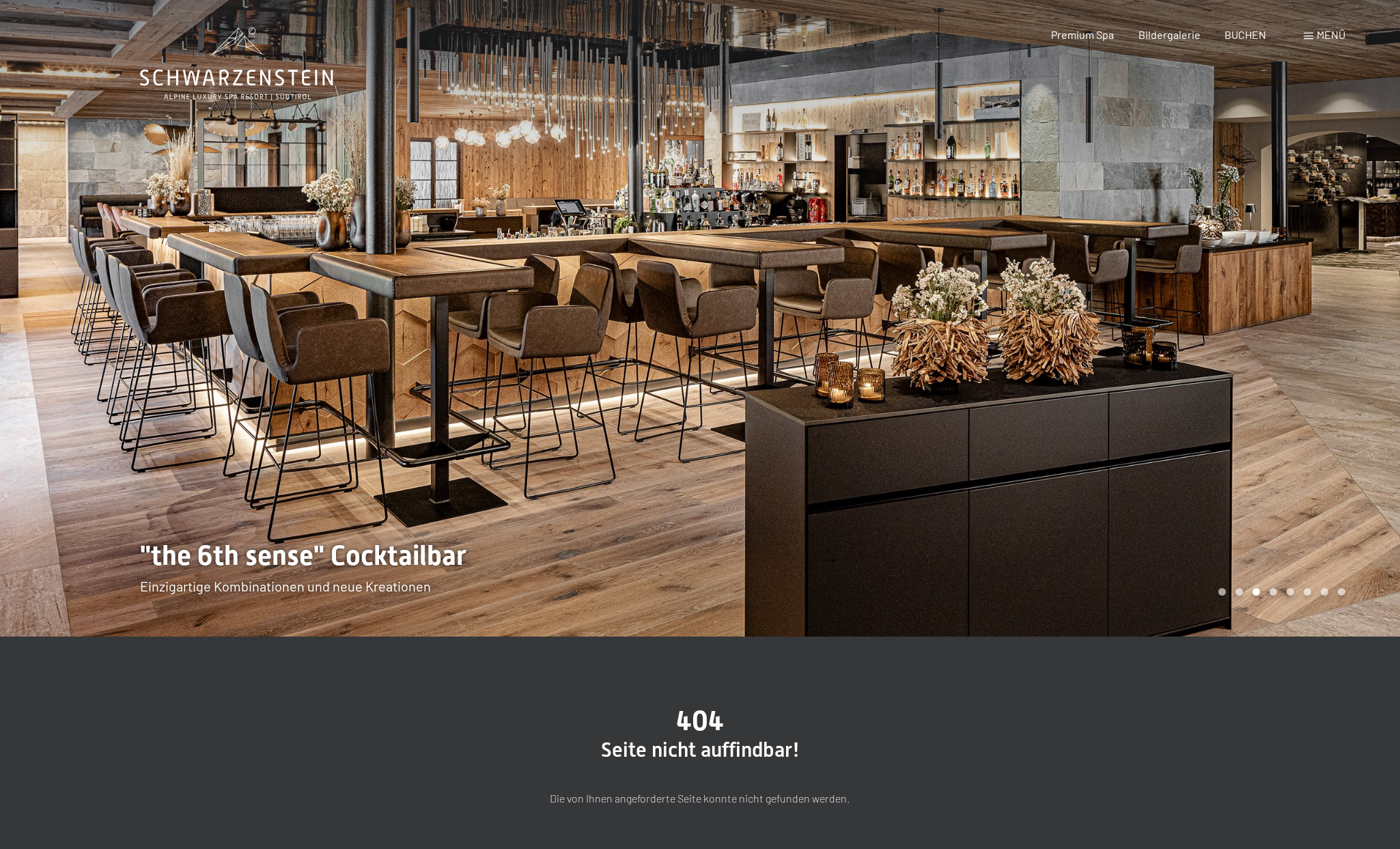
scroll to position [0, 0]
click at [1083, 312] on div at bounding box center [1050, 318] width 700 height 636
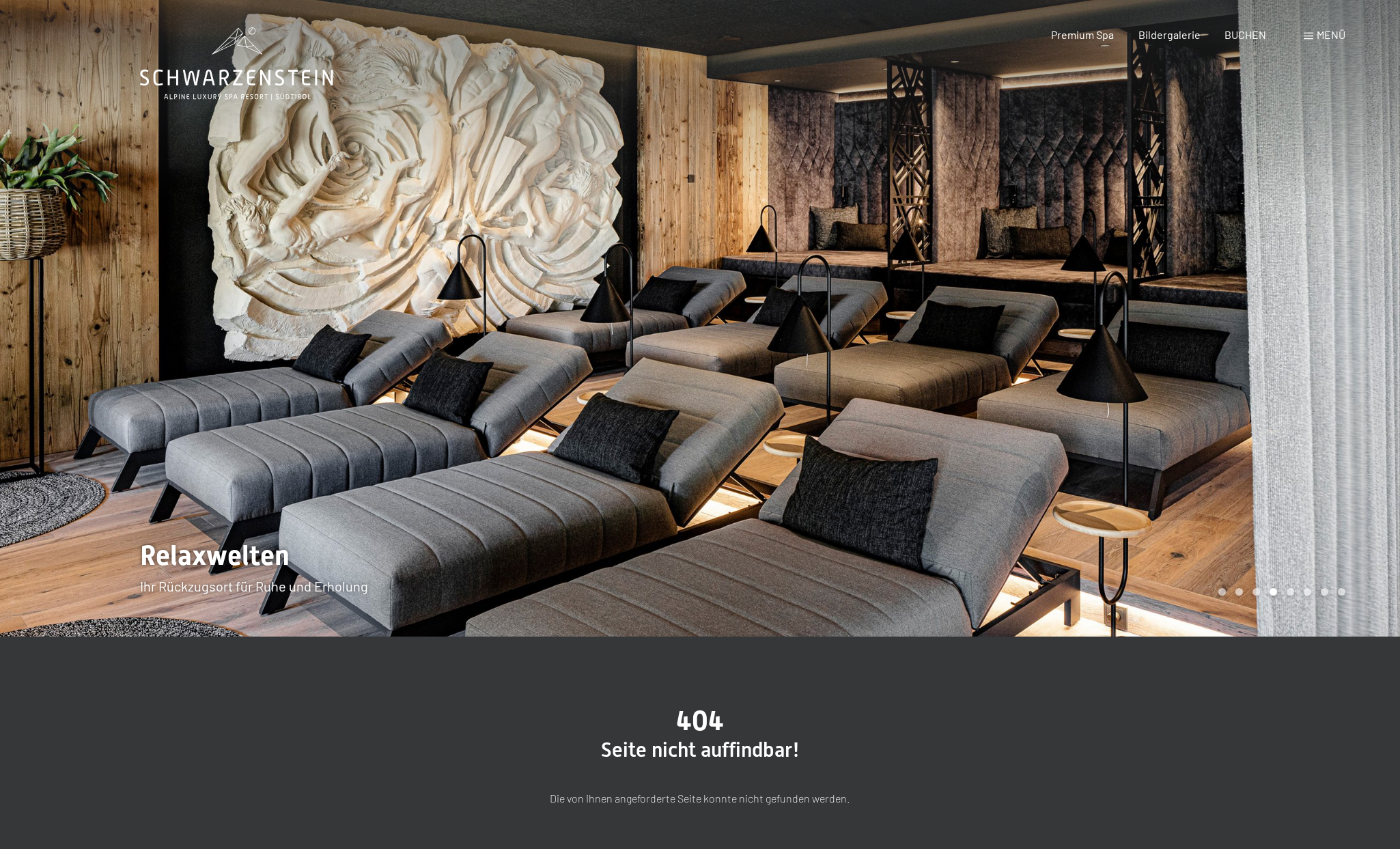
click at [1070, 311] on div at bounding box center [1050, 318] width 700 height 636
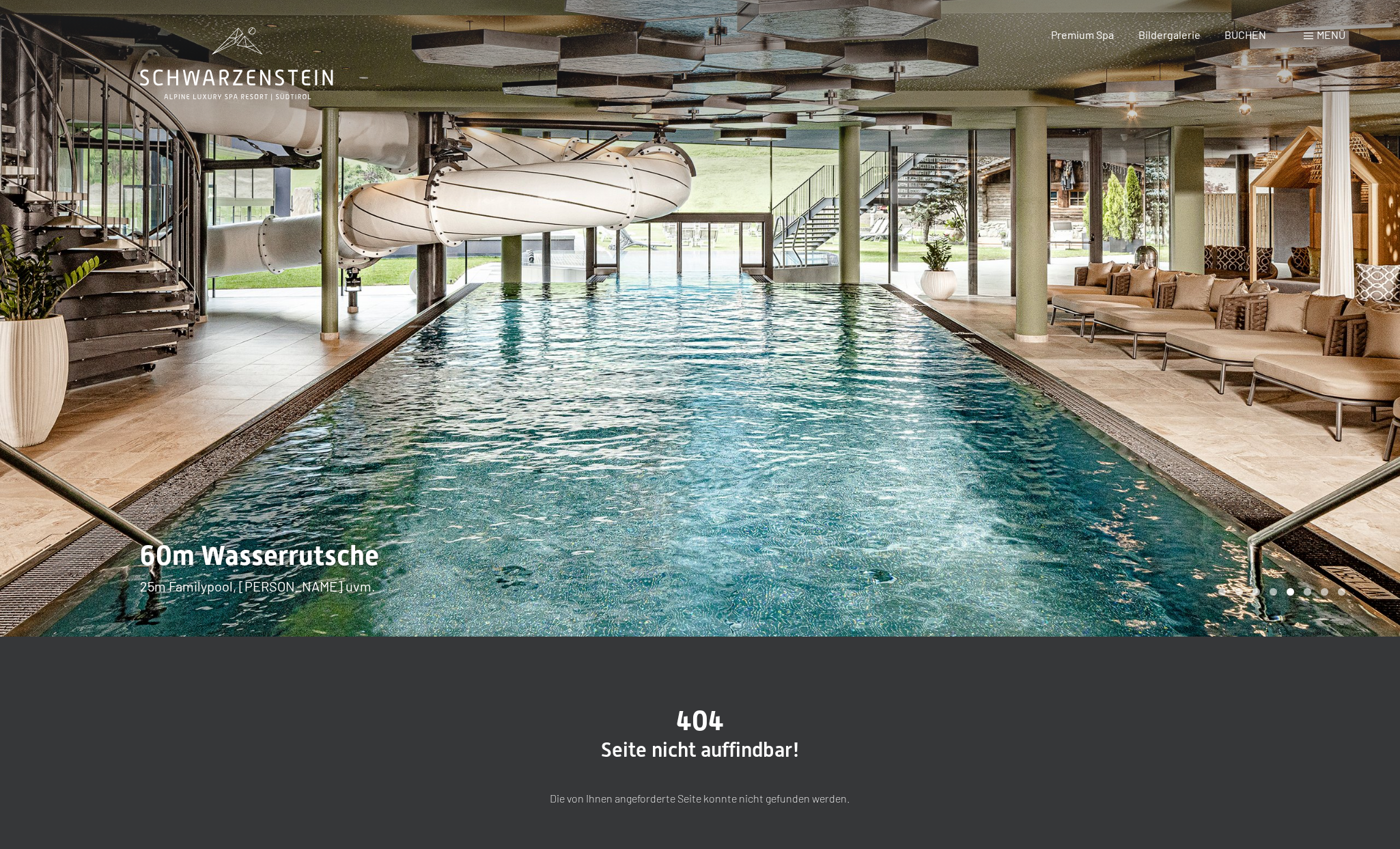
scroll to position [0, 1]
click at [1070, 315] on div at bounding box center [1050, 318] width 700 height 636
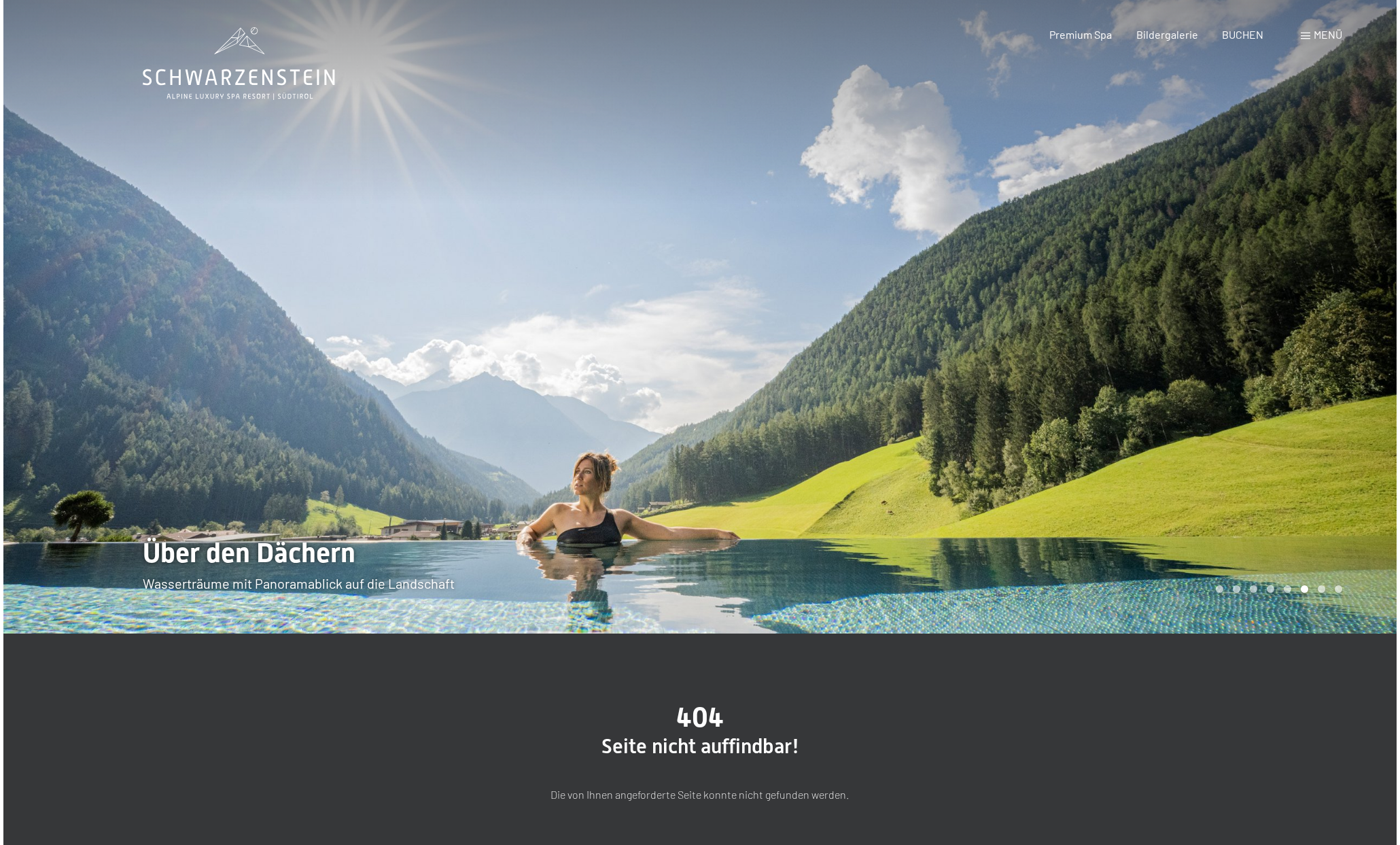
scroll to position [0, 0]
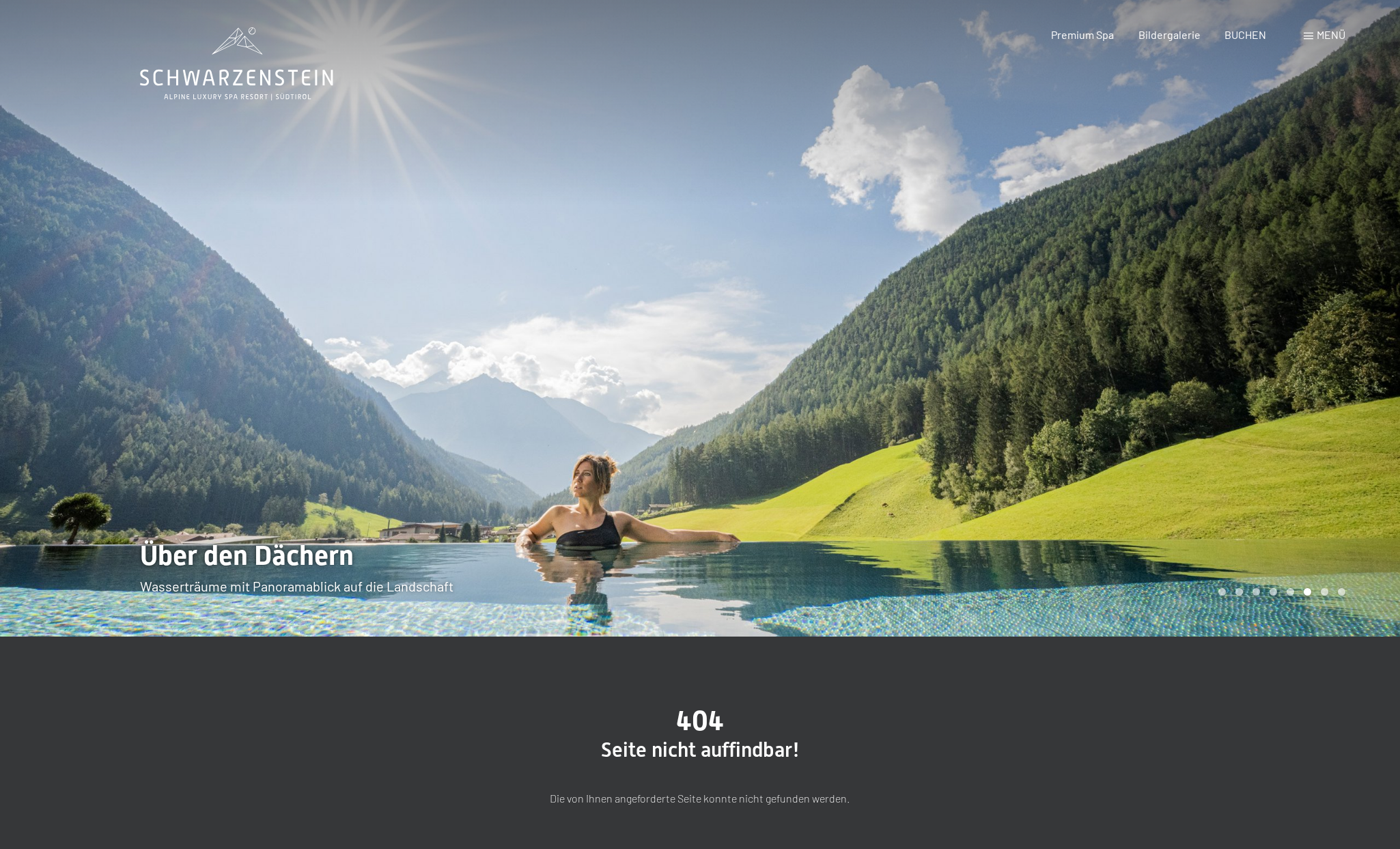
click at [1310, 40] on div "Menü" at bounding box center [1325, 34] width 41 height 15
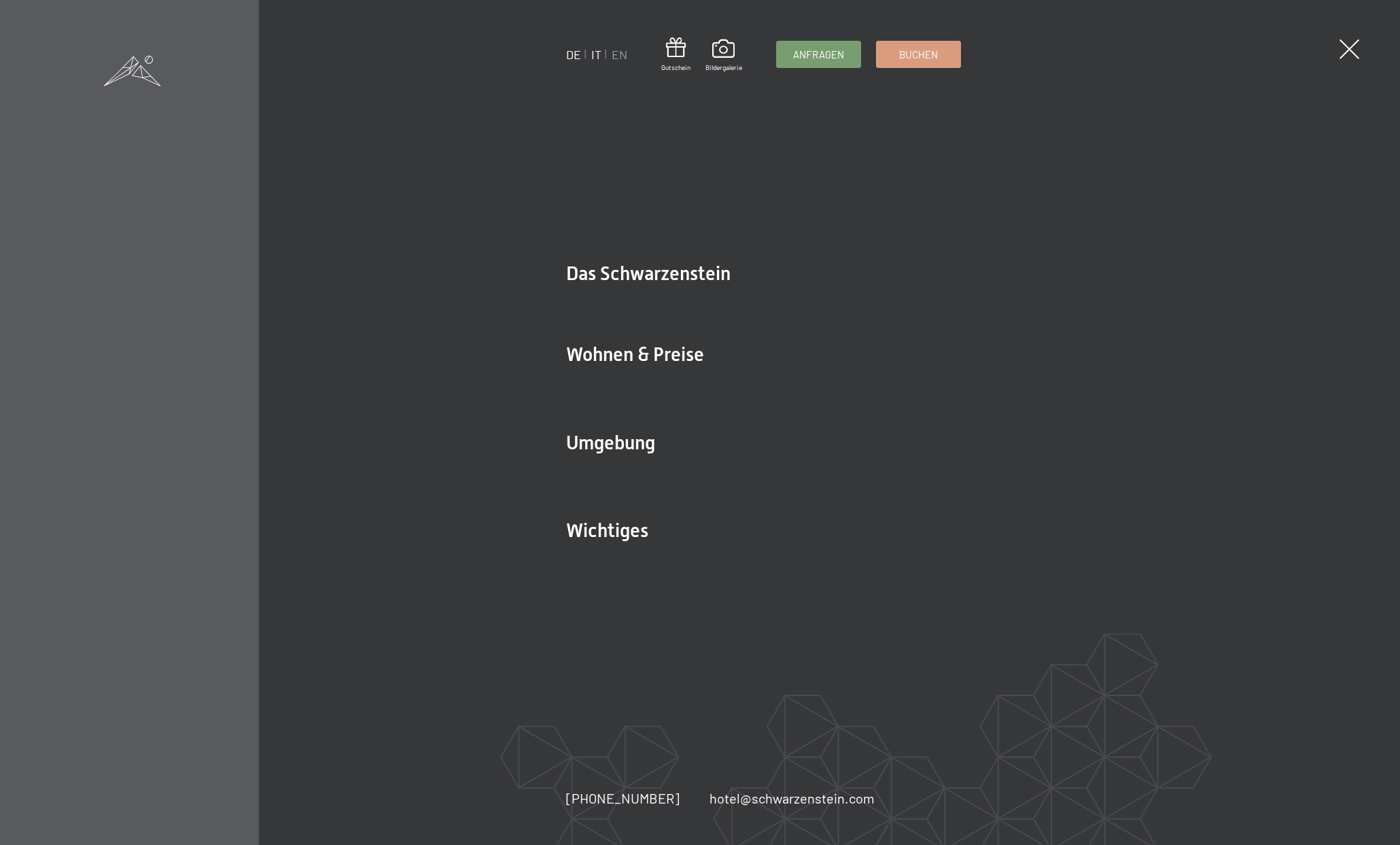
click at [601, 61] on link "IT" at bounding box center [596, 54] width 10 height 15
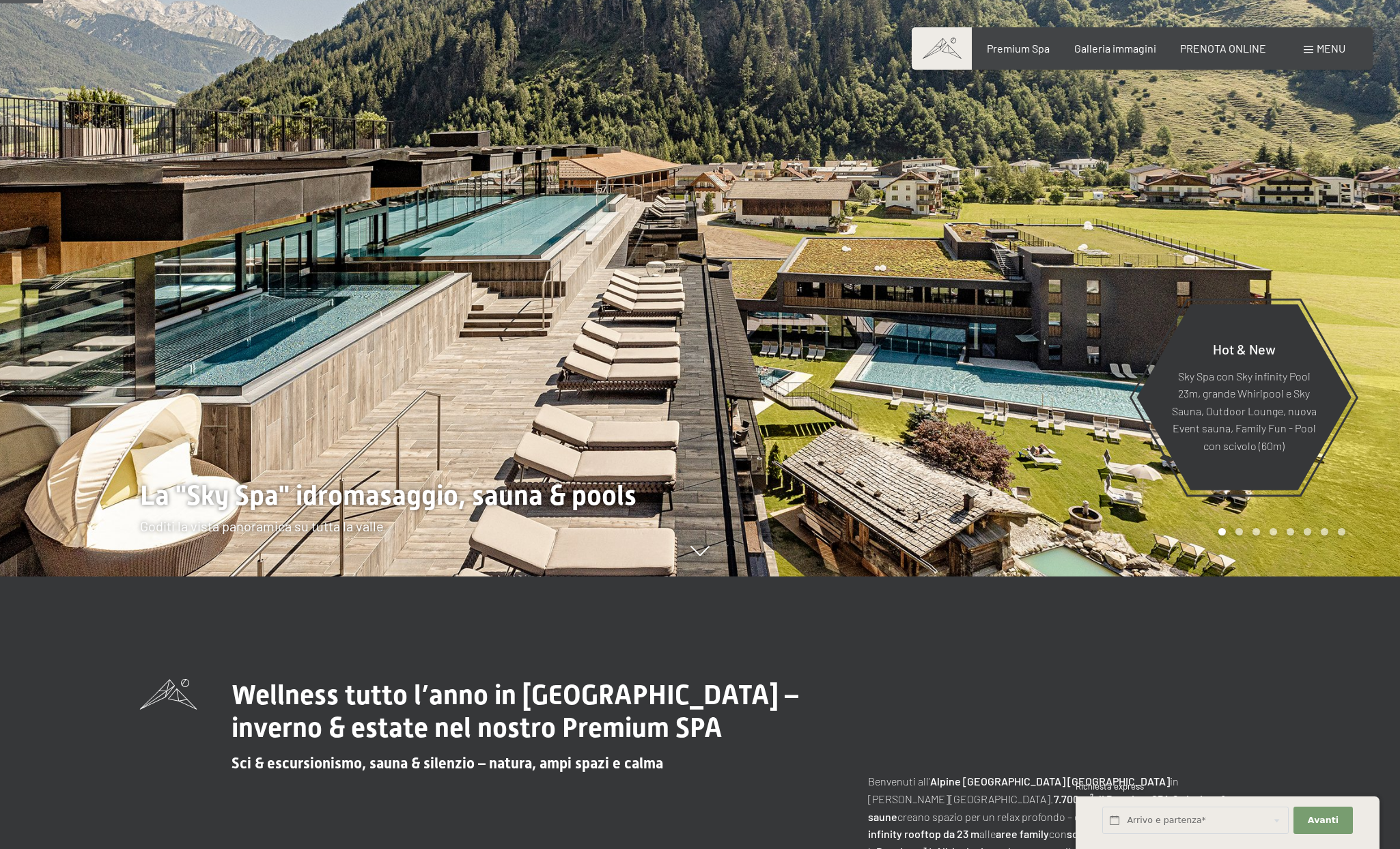
scroll to position [570, 0]
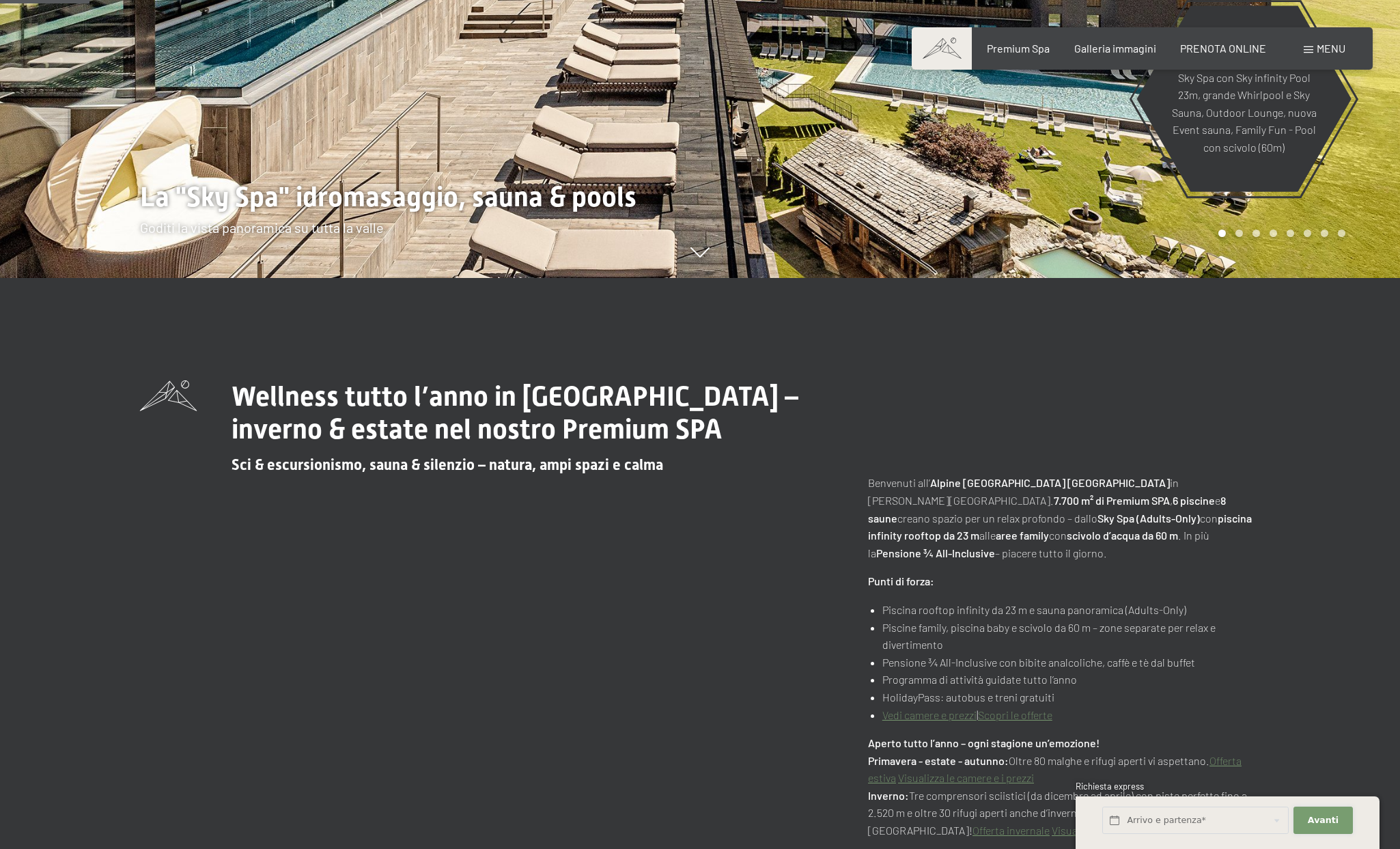
click at [1325, 824] on span "Avanti" at bounding box center [1323, 820] width 31 height 12
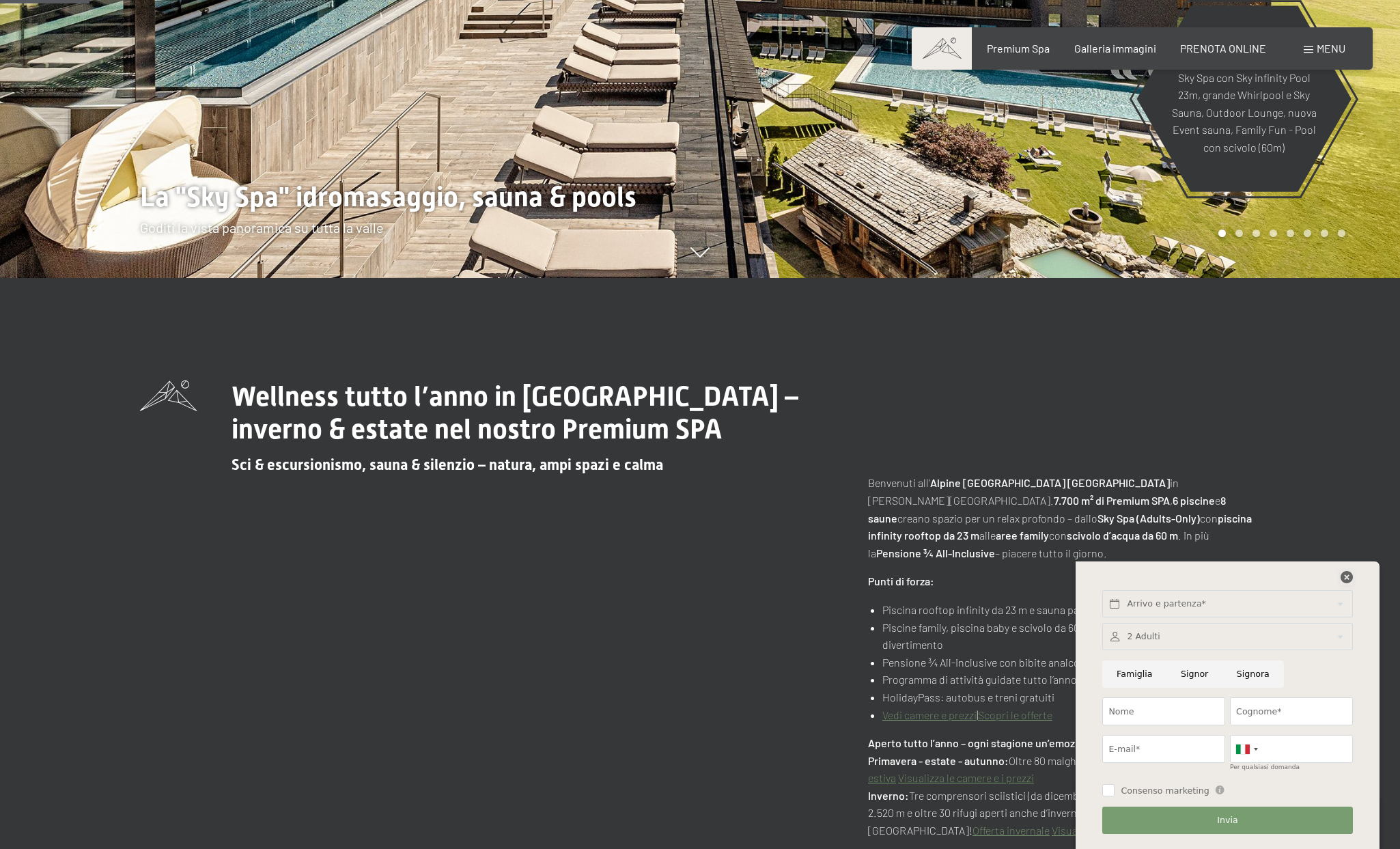
click at [1346, 576] on icon at bounding box center [1346, 576] width 12 height 12
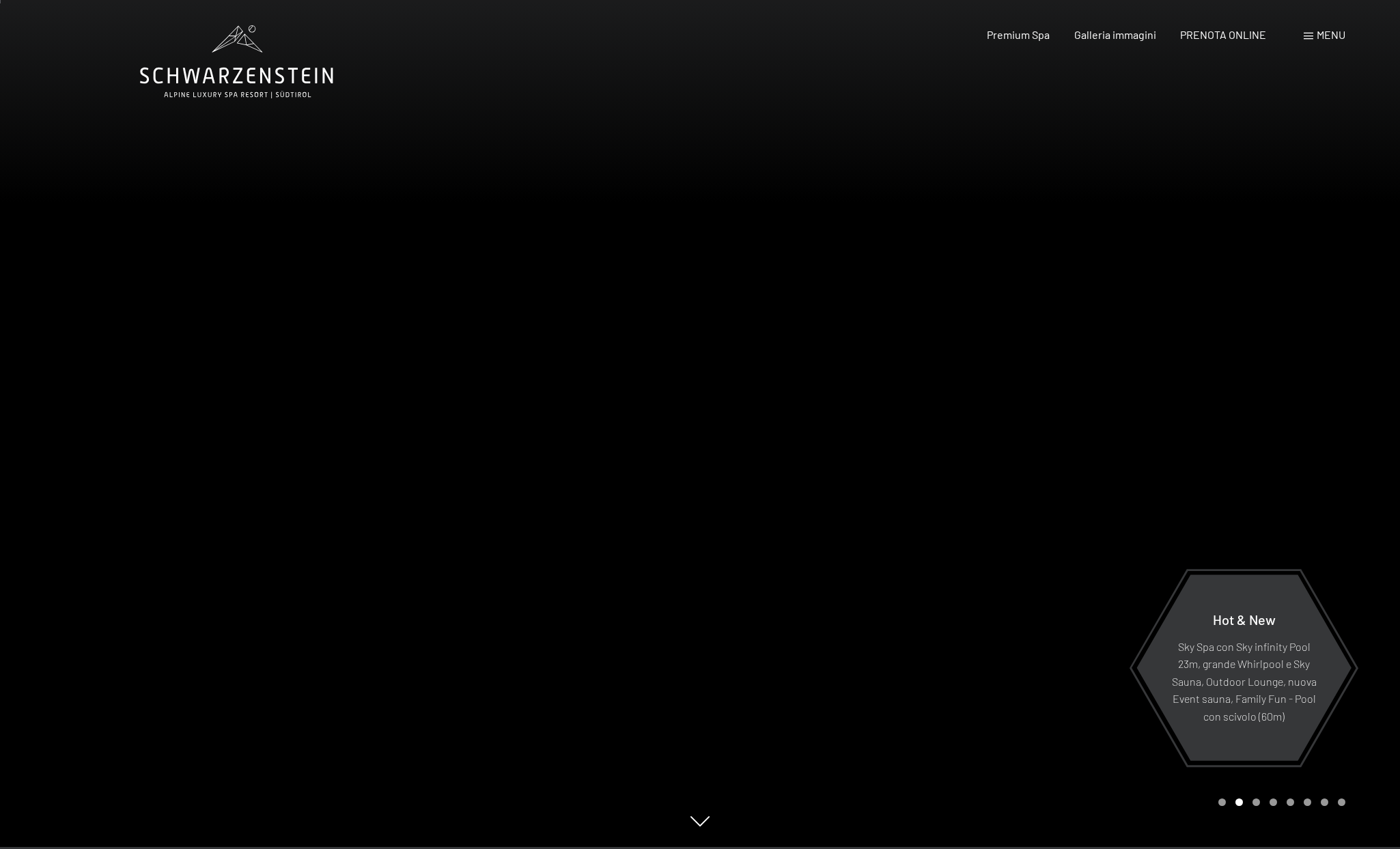
scroll to position [2, 0]
click at [1116, 36] on span "Galleria immagini" at bounding box center [1115, 33] width 82 height 13
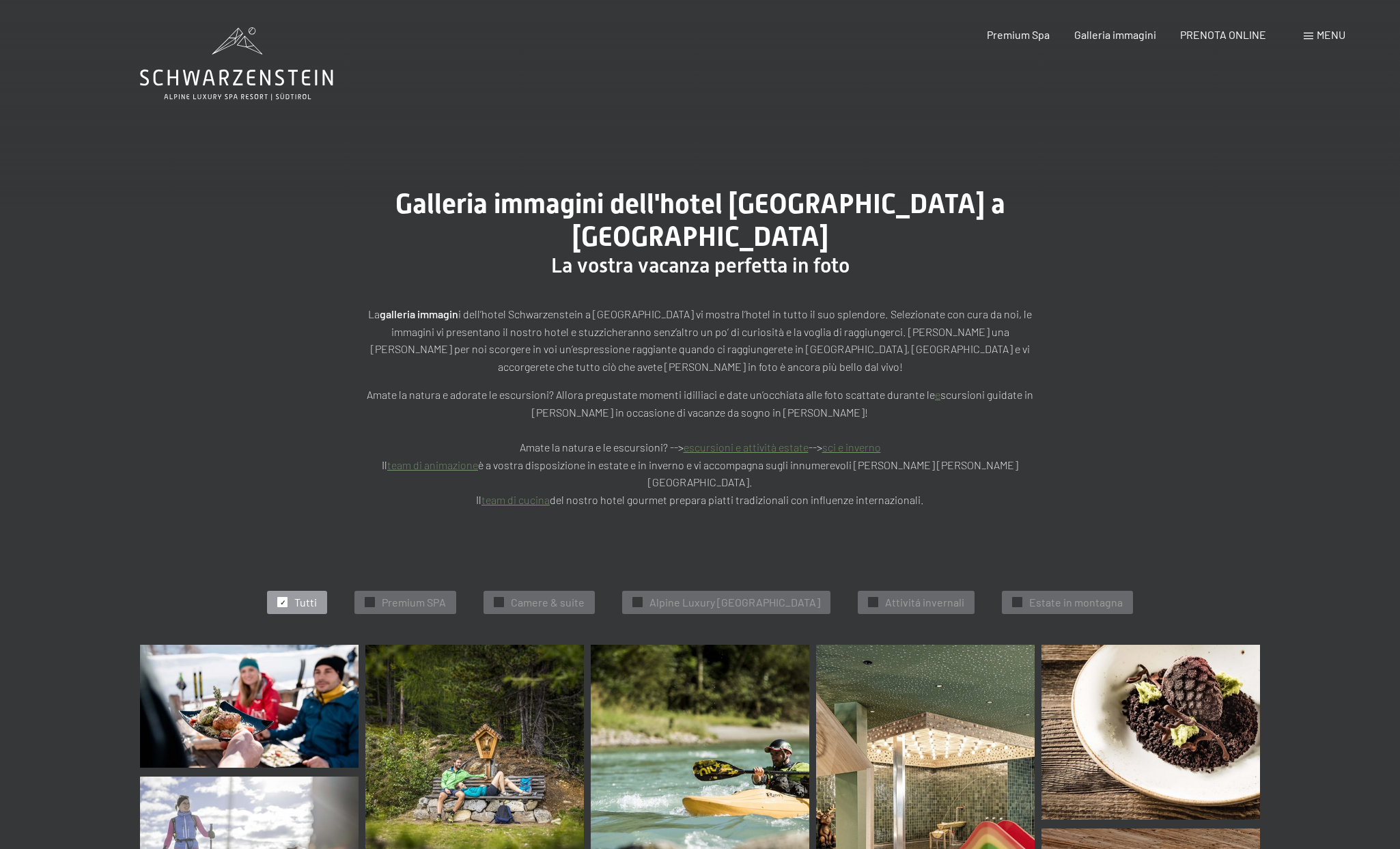
click at [1332, 32] on span "Menu" at bounding box center [1331, 34] width 29 height 13
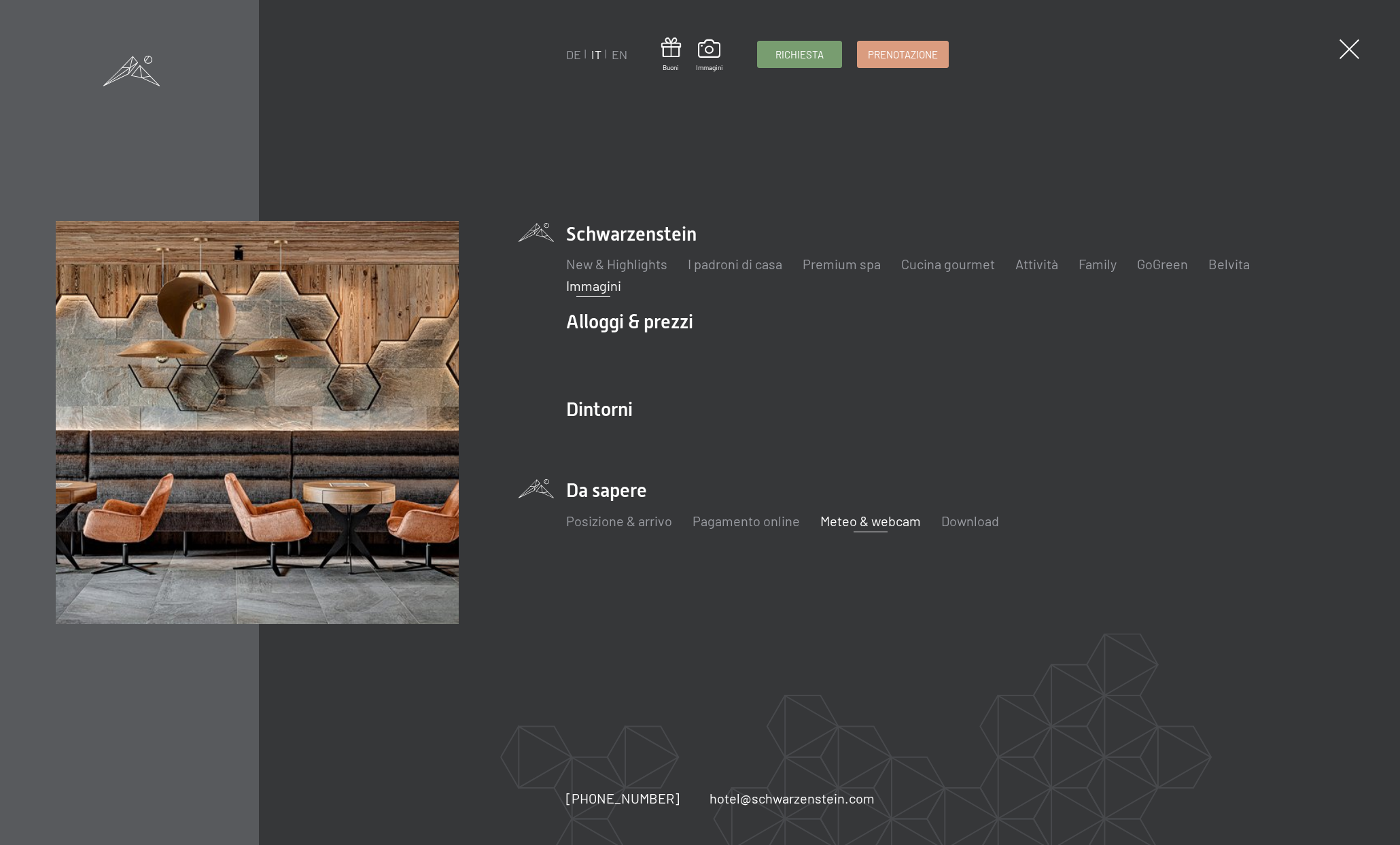
click at [873, 516] on link "Meteo & webcam" at bounding box center [870, 520] width 100 height 17
